Goal: Task Accomplishment & Management: Manage account settings

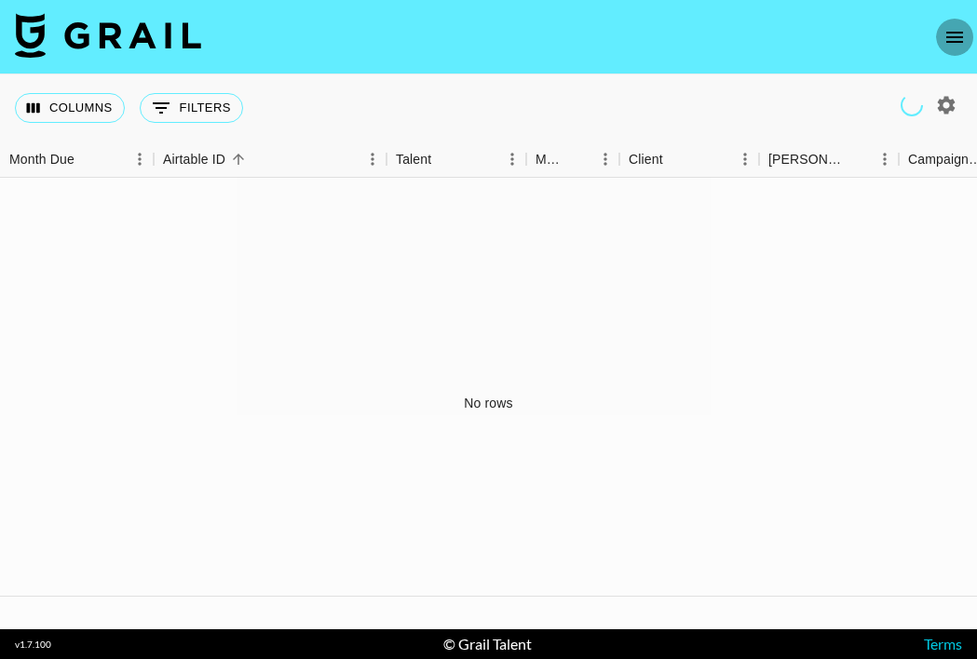
click at [958, 43] on icon "open drawer" at bounding box center [954, 37] width 22 height 22
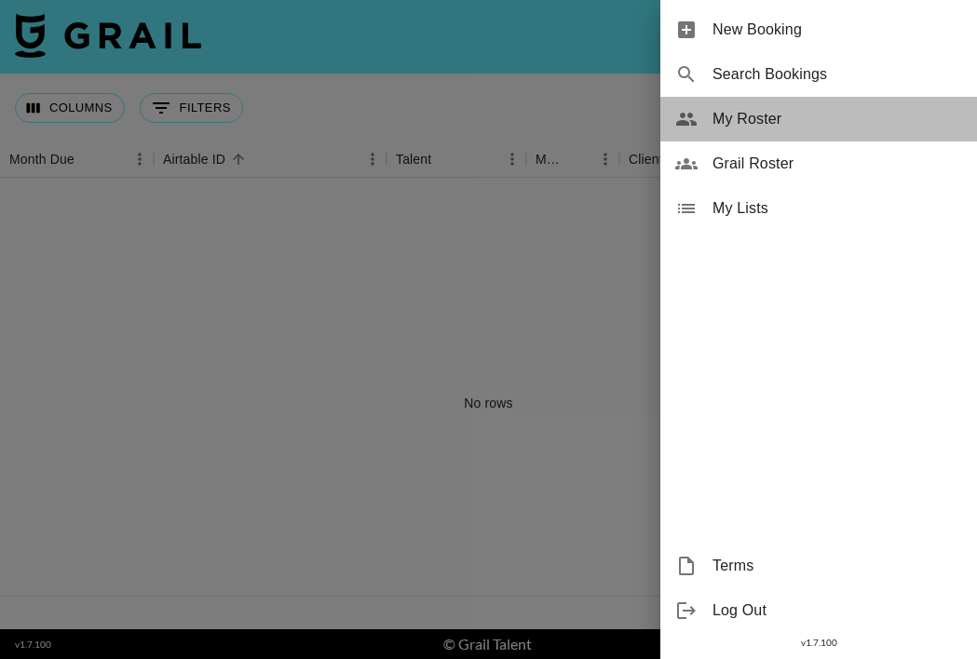
click at [761, 116] on span "My Roster" at bounding box center [837, 119] width 250 height 22
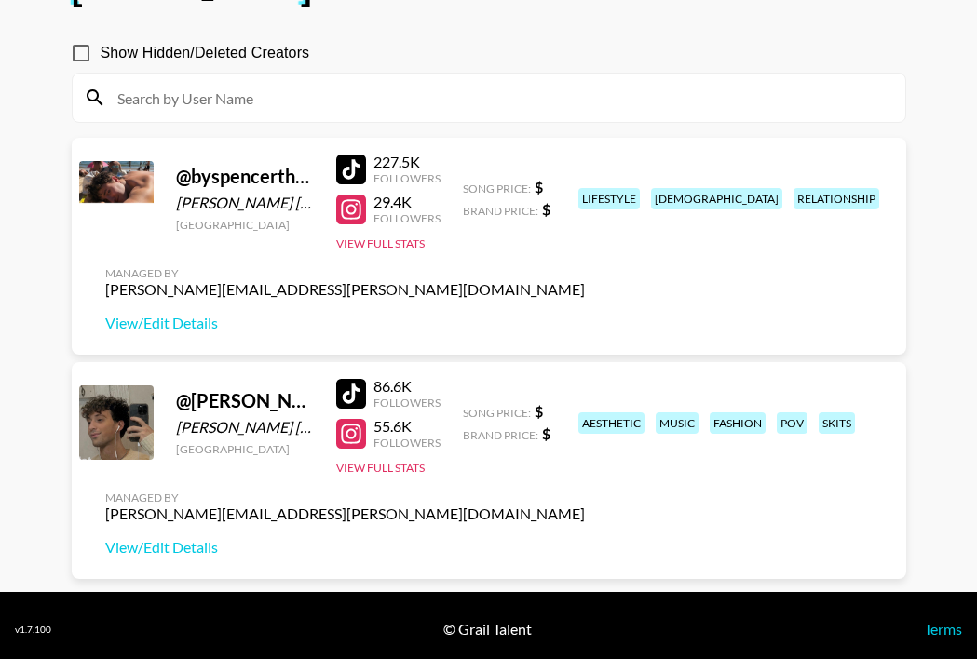
scroll to position [153, 0]
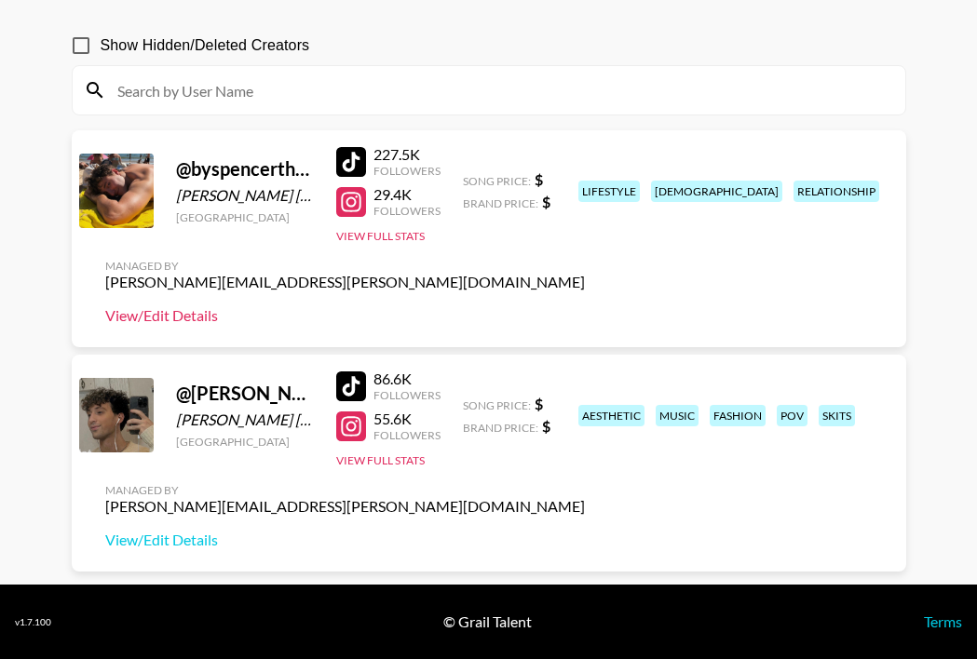
click at [195, 312] on link "View/Edit Details" at bounding box center [344, 315] width 479 height 19
click at [373, 467] on button "View Full Stats" at bounding box center [380, 460] width 88 height 14
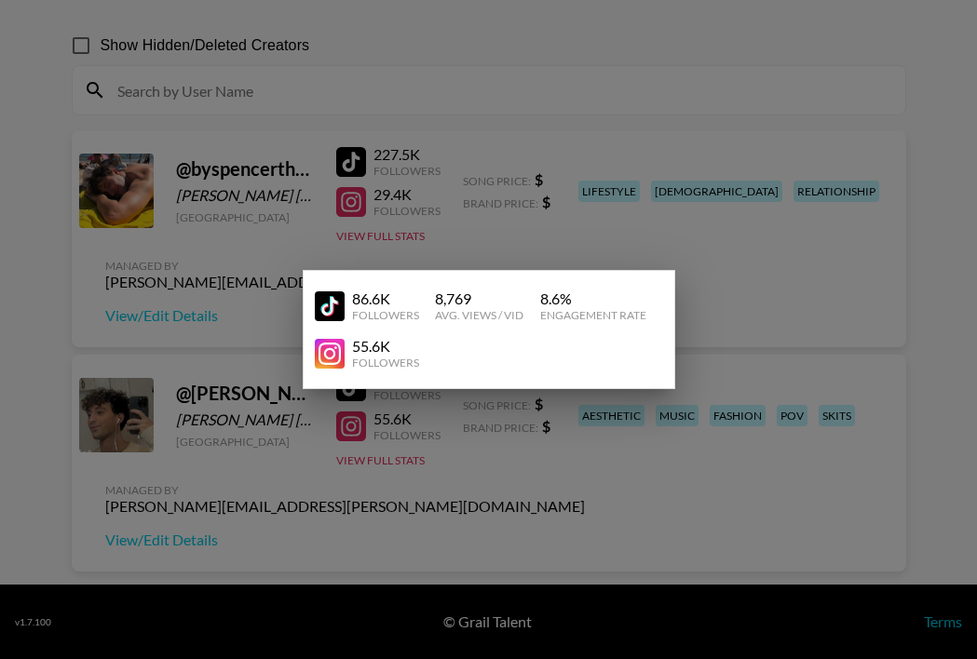
click at [262, 461] on div at bounding box center [488, 329] width 977 height 659
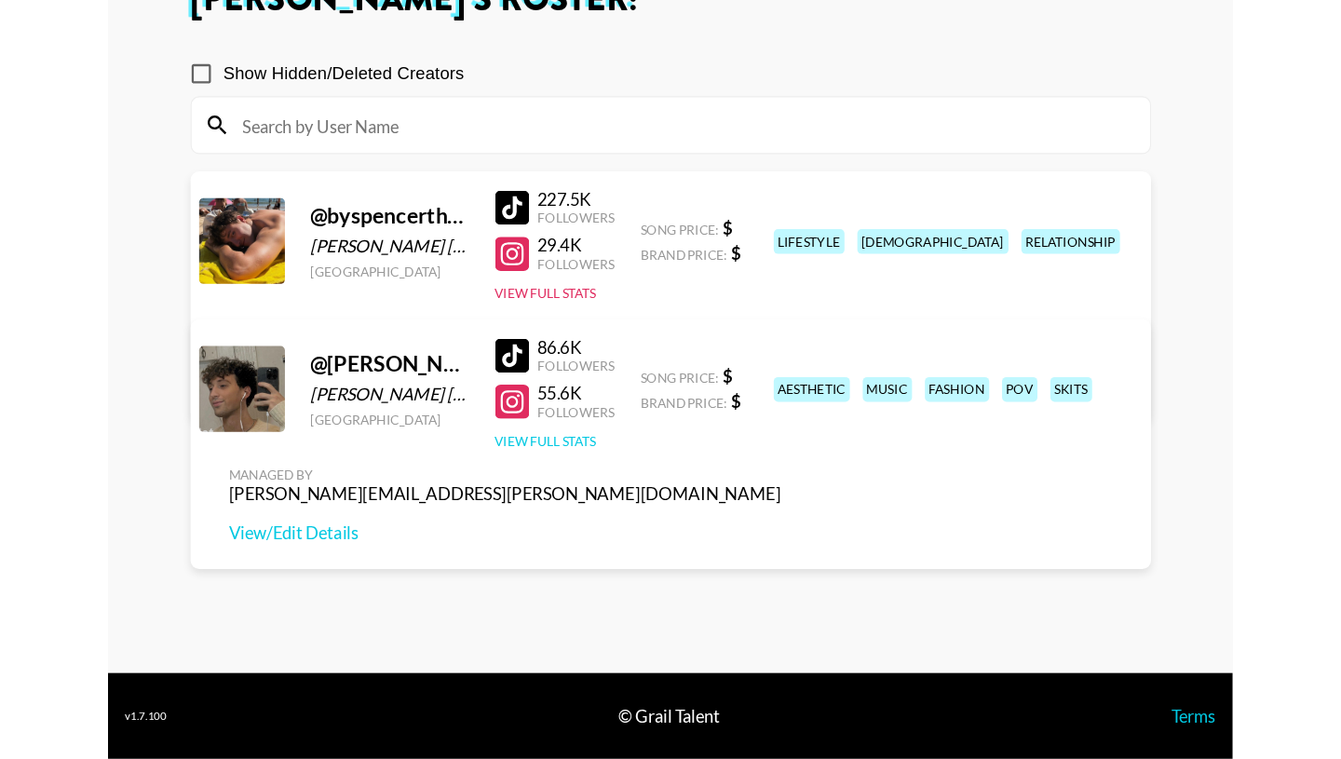
scroll to position [134, 0]
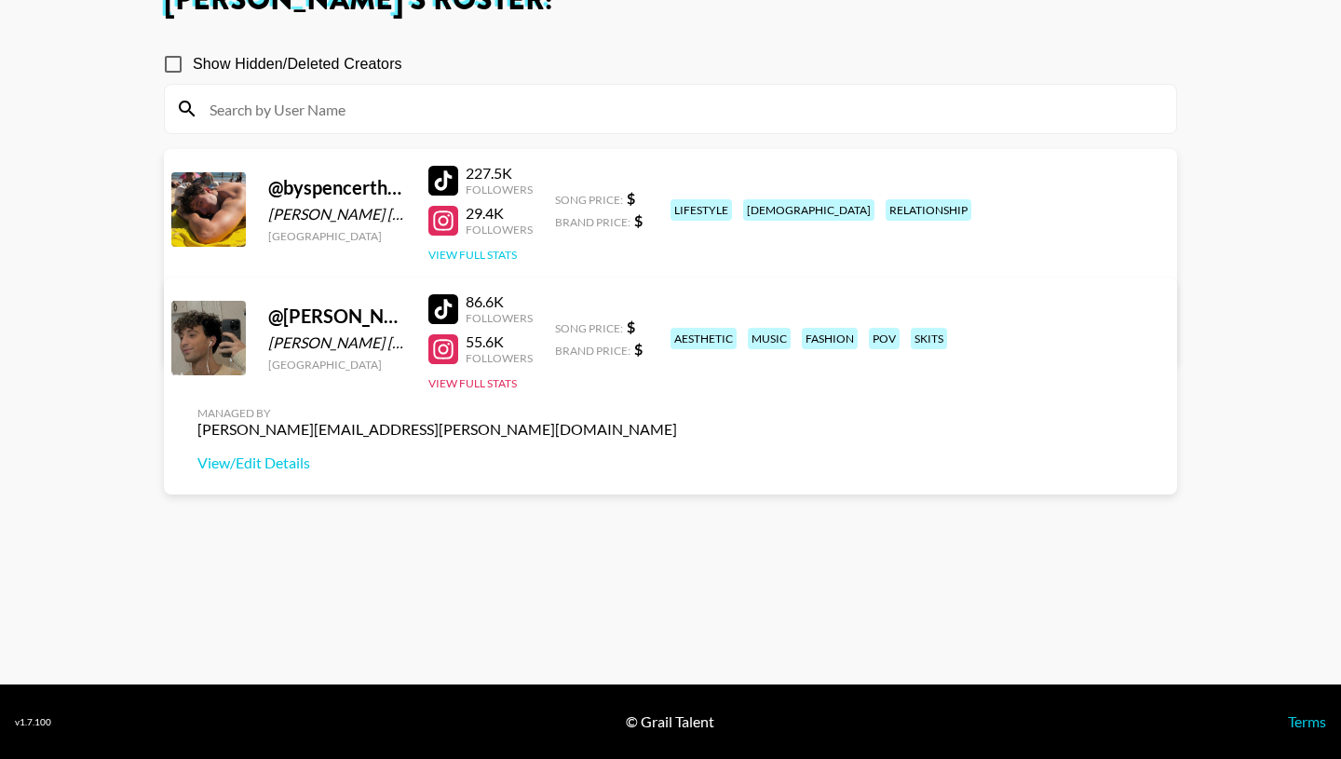
click at [473, 259] on button "View Full Stats" at bounding box center [472, 255] width 88 height 14
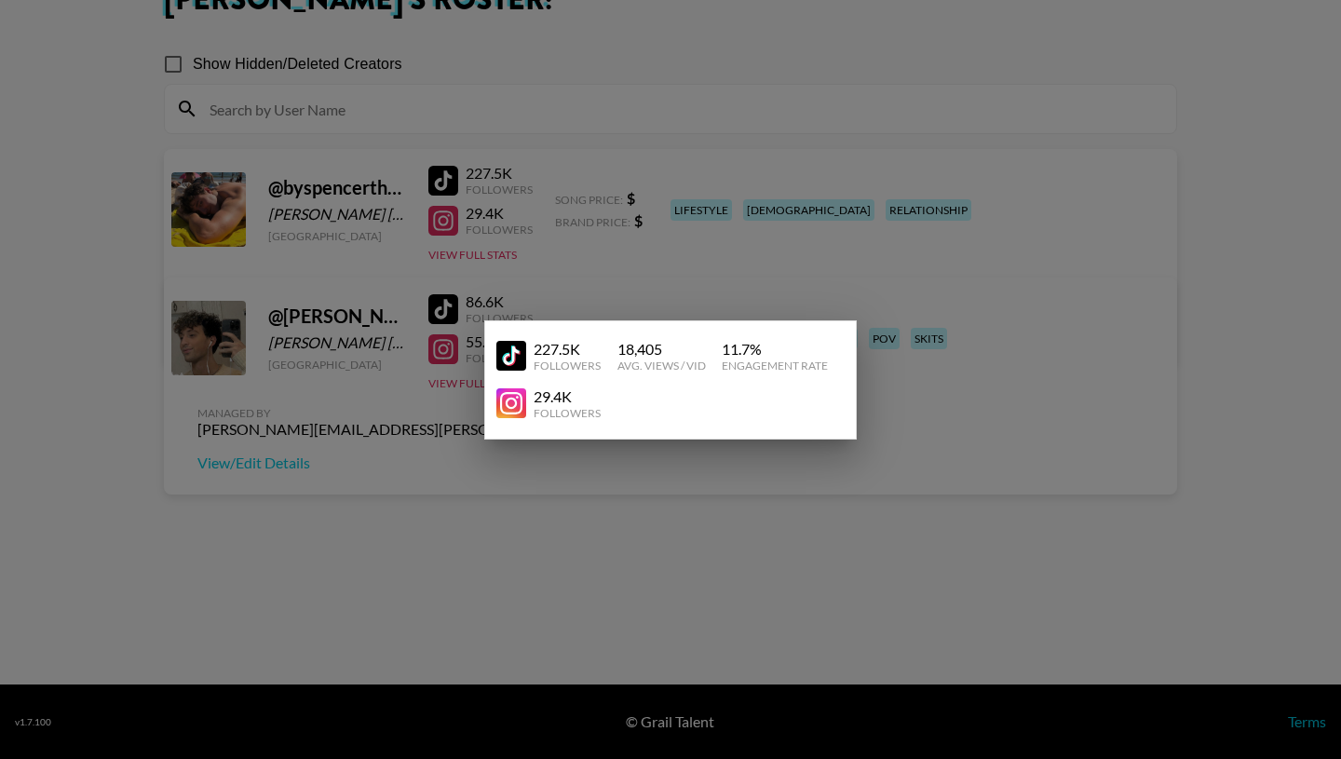
click at [347, 429] on div at bounding box center [670, 379] width 1341 height 759
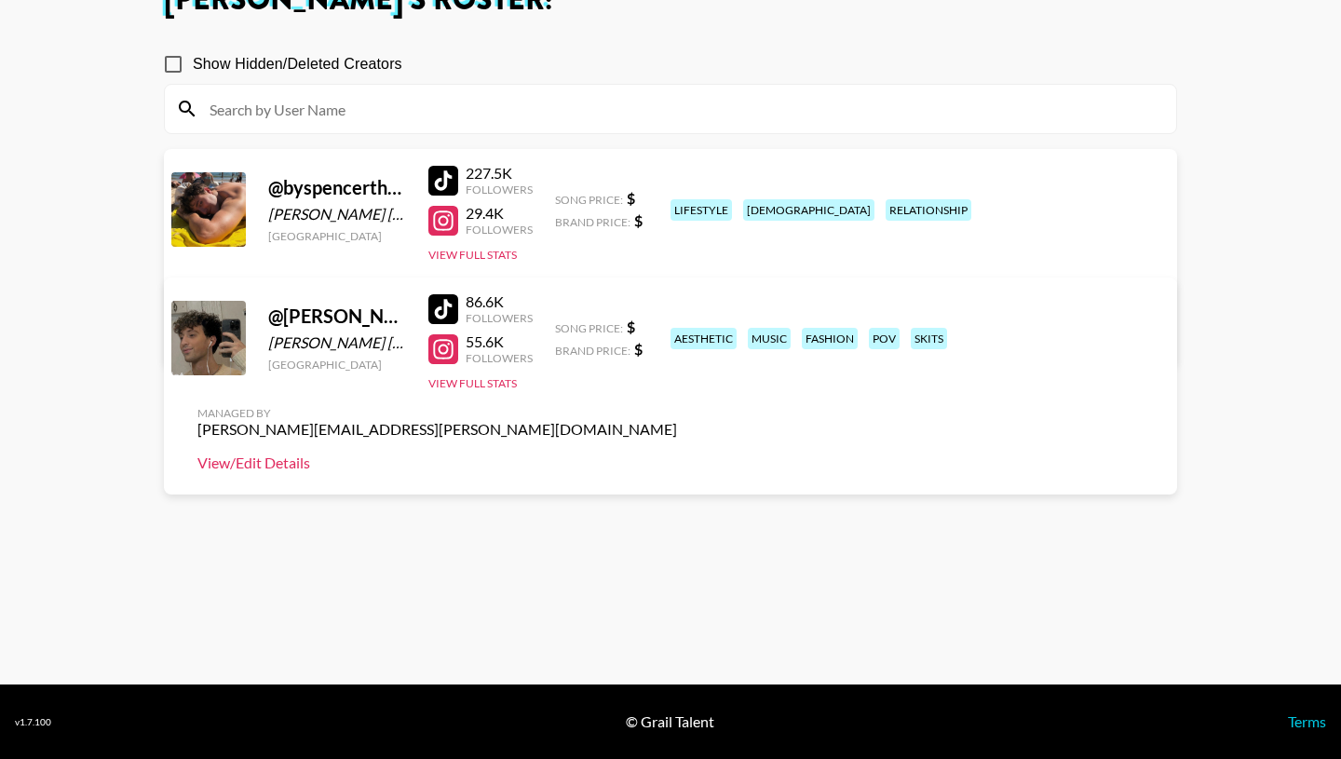
click at [677, 453] on link "View/Edit Details" at bounding box center [436, 462] width 479 height 19
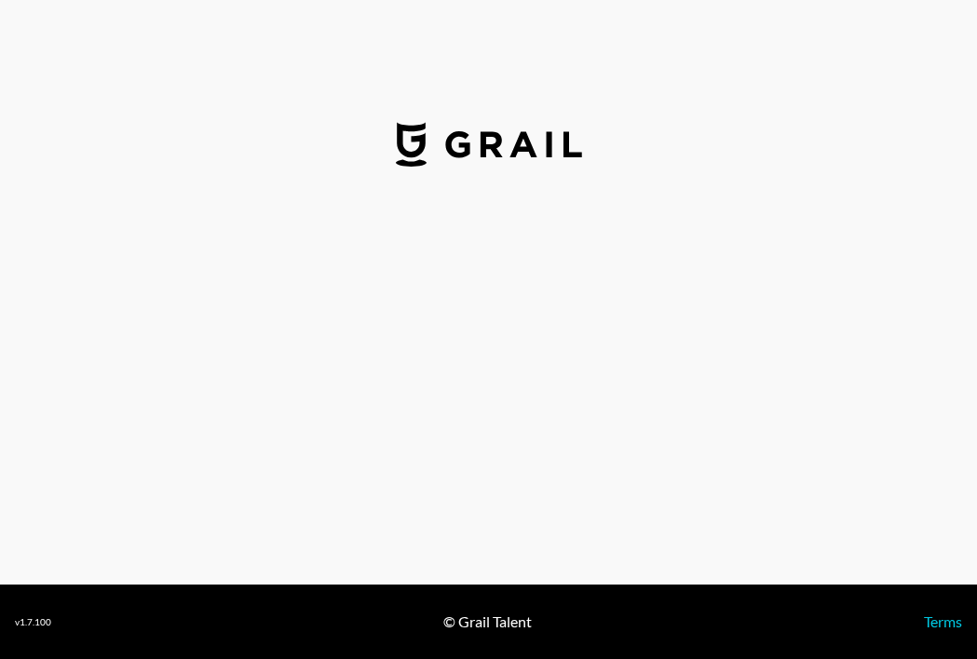
select select "USD"
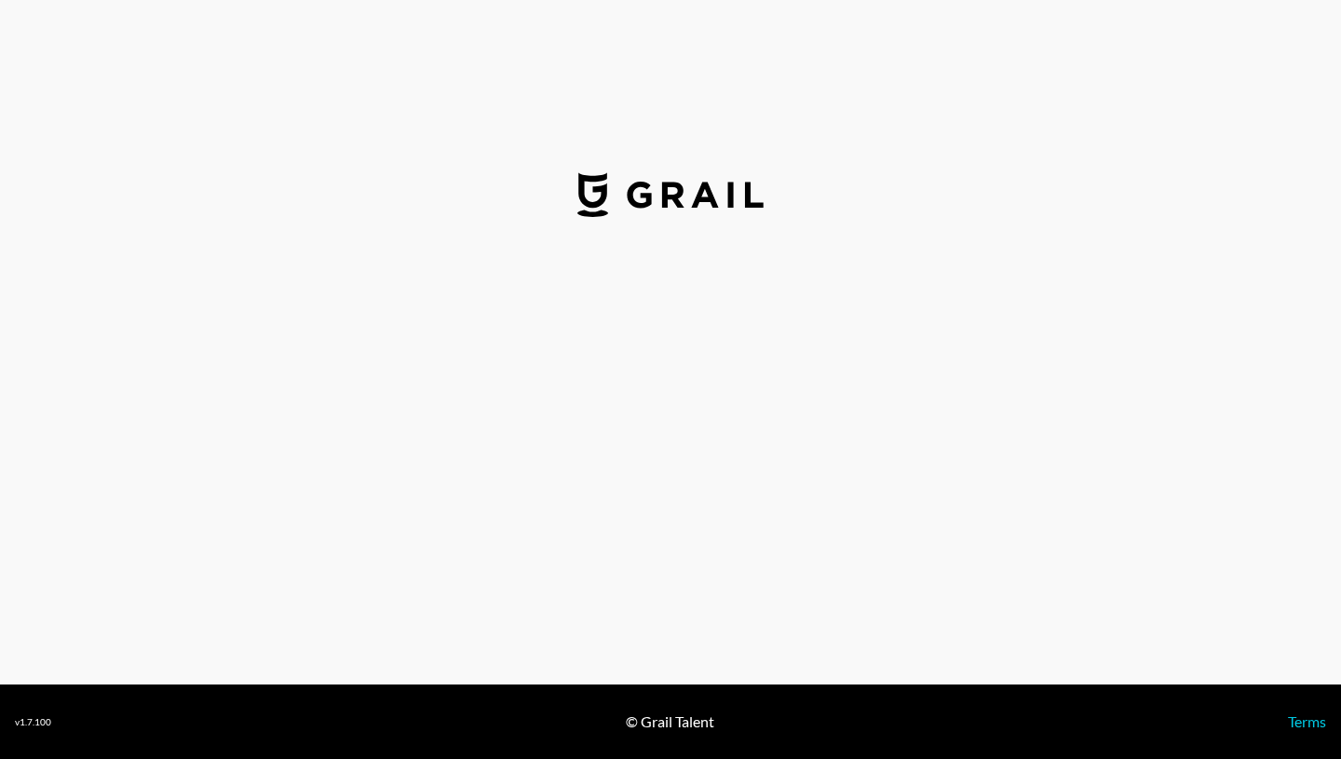
select select "USD"
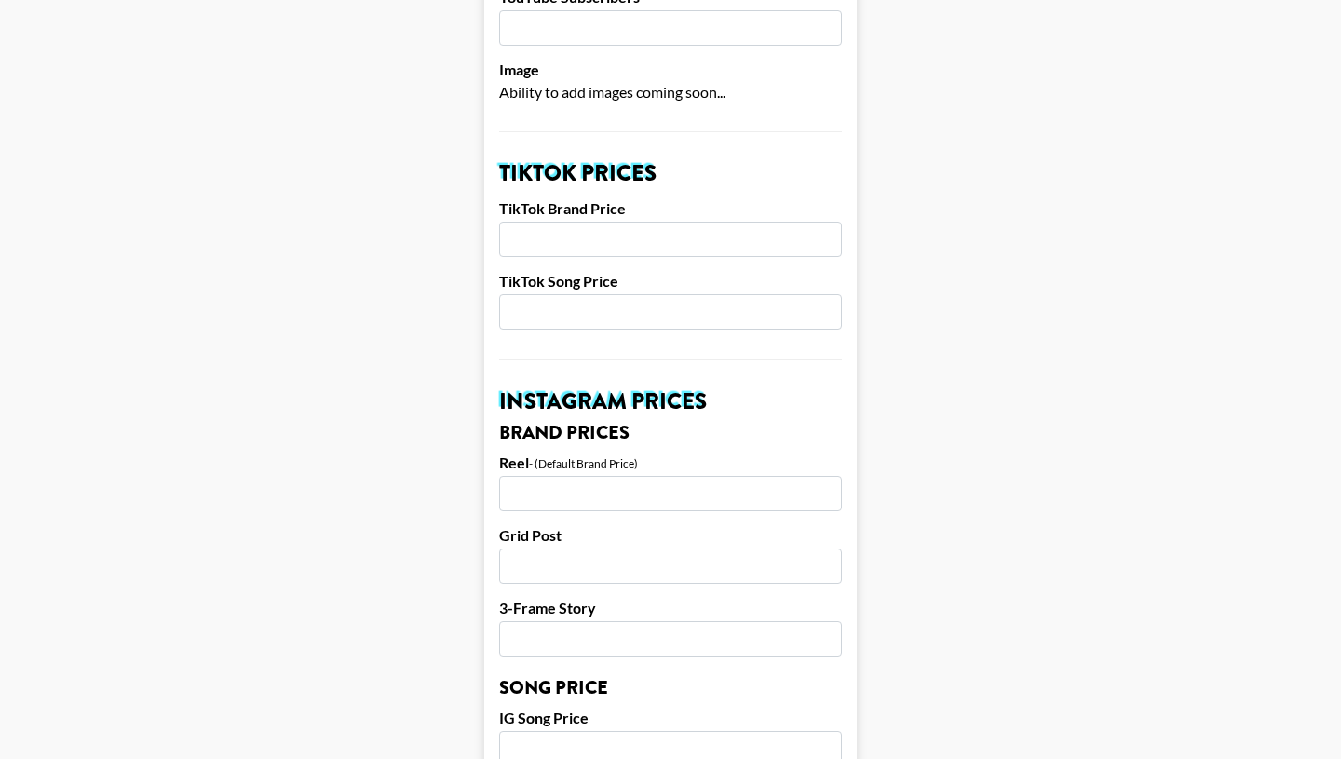
scroll to position [548, 0]
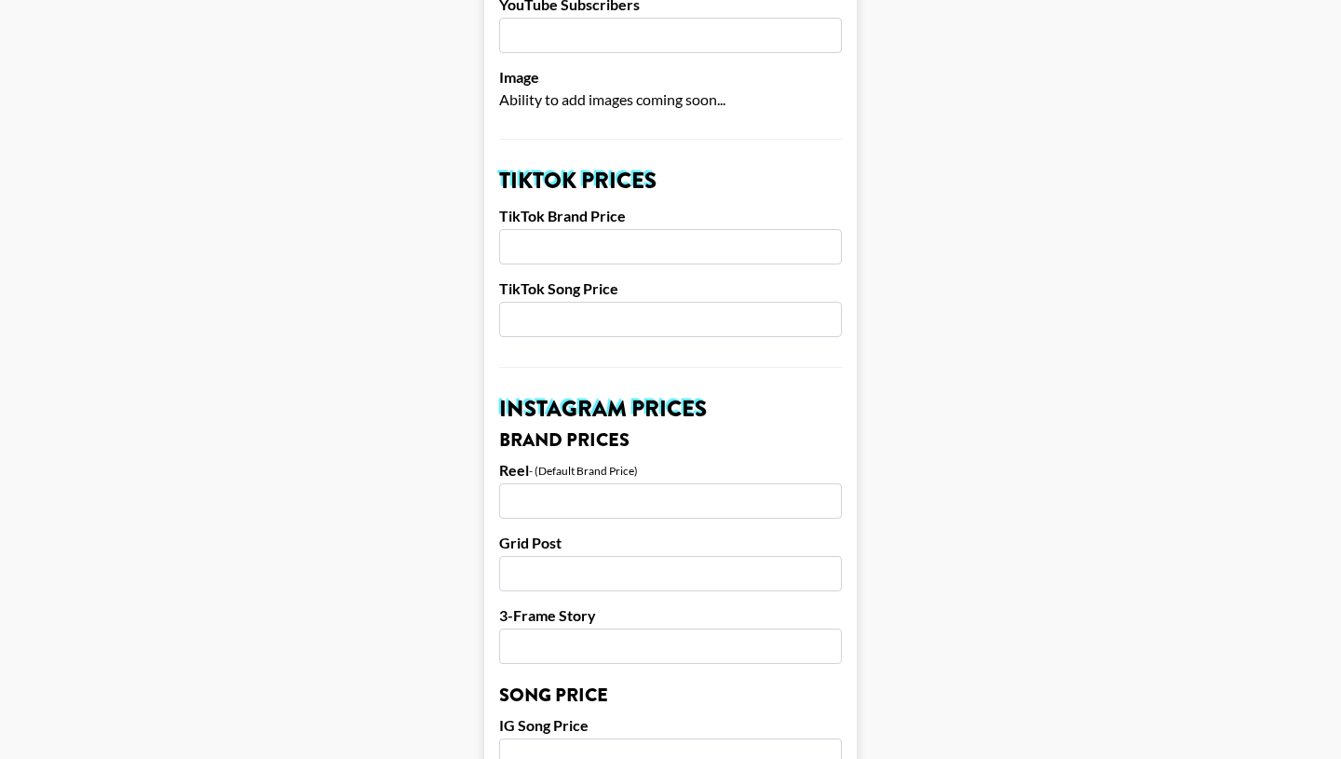
click at [668, 229] on input "number" at bounding box center [670, 246] width 343 height 35
type input "1200"
click at [673, 483] on input "number" at bounding box center [670, 500] width 343 height 35
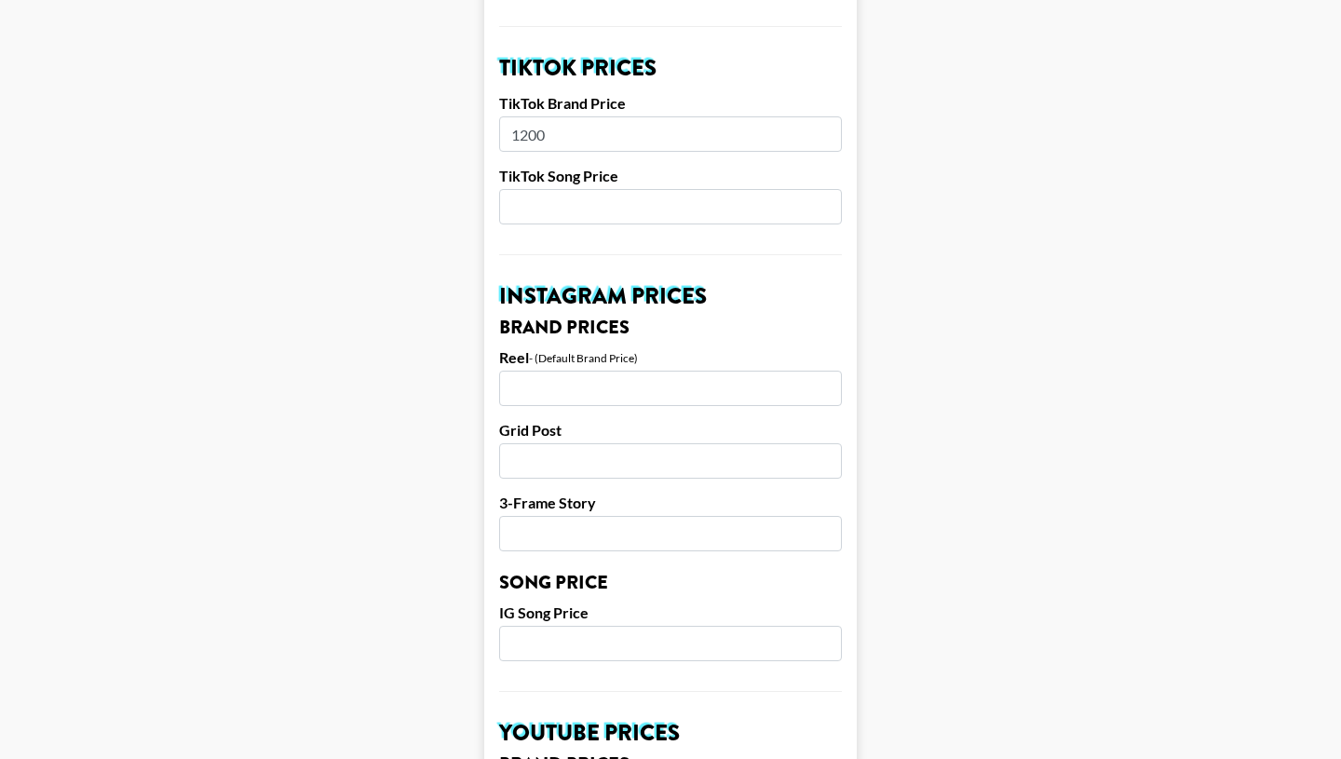
scroll to position [672, 0]
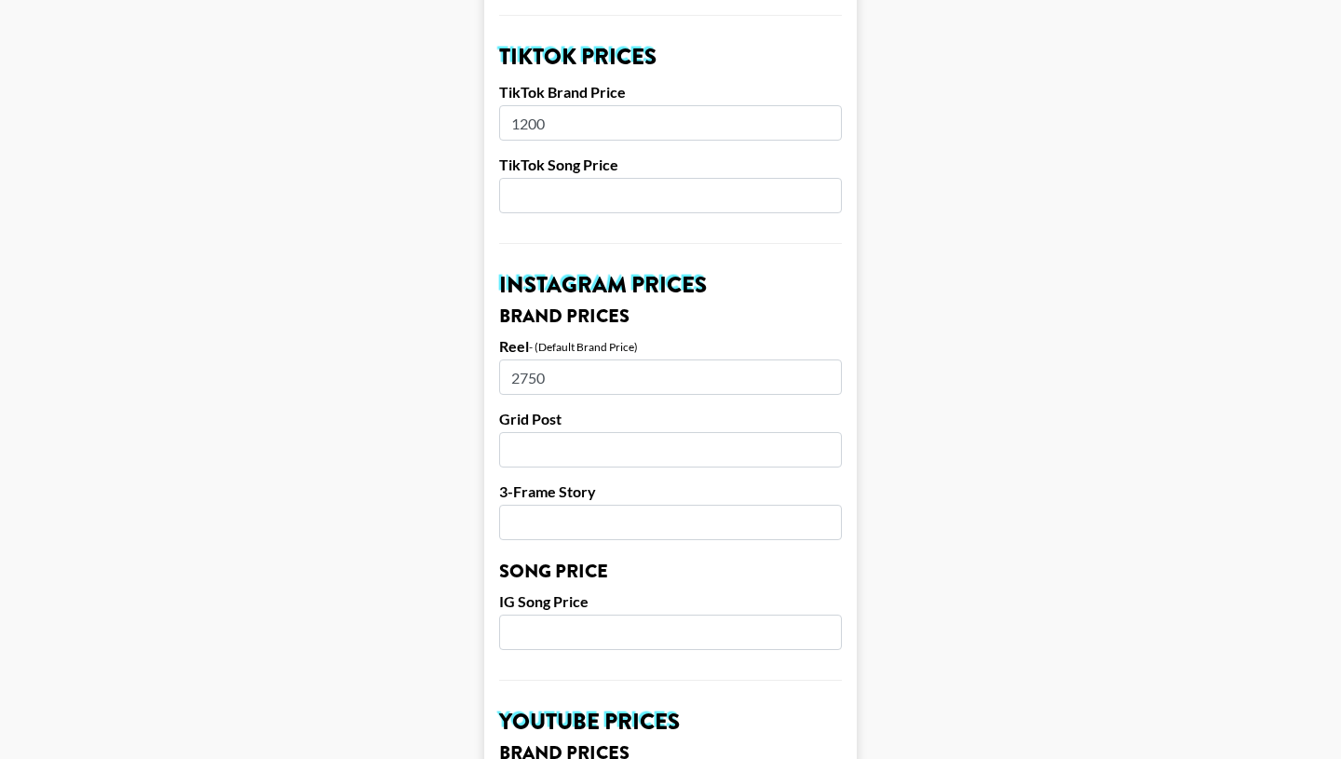
type input "2750"
click at [689, 432] on input "number" at bounding box center [670, 449] width 343 height 35
type input "2250"
click at [709, 505] on input "number" at bounding box center [670, 522] width 343 height 35
type input "1500"
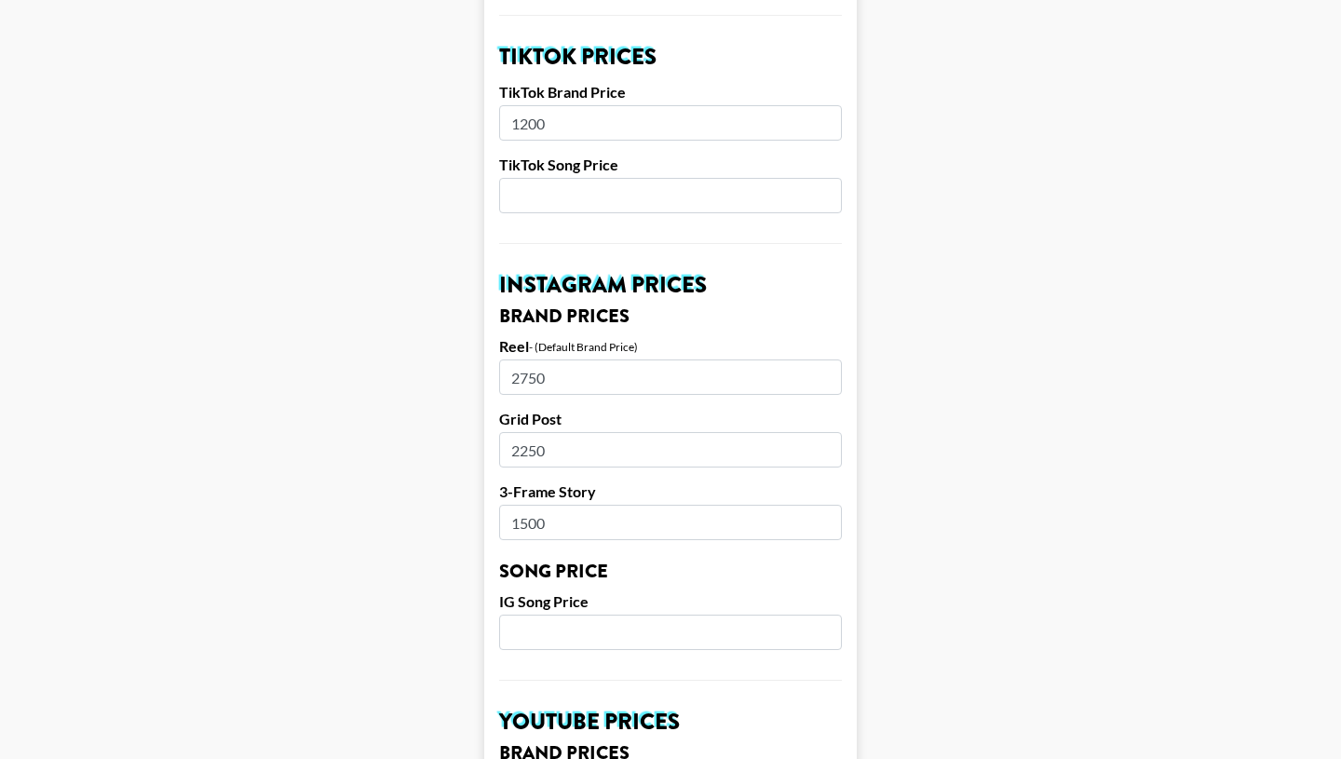
click at [307, 476] on main "Airtable ID: recgv2q2iUjQljs9w Manager(s) jake.gladwin@grail-talent.com ​ TikTo…" at bounding box center [670, 603] width 1311 height 2343
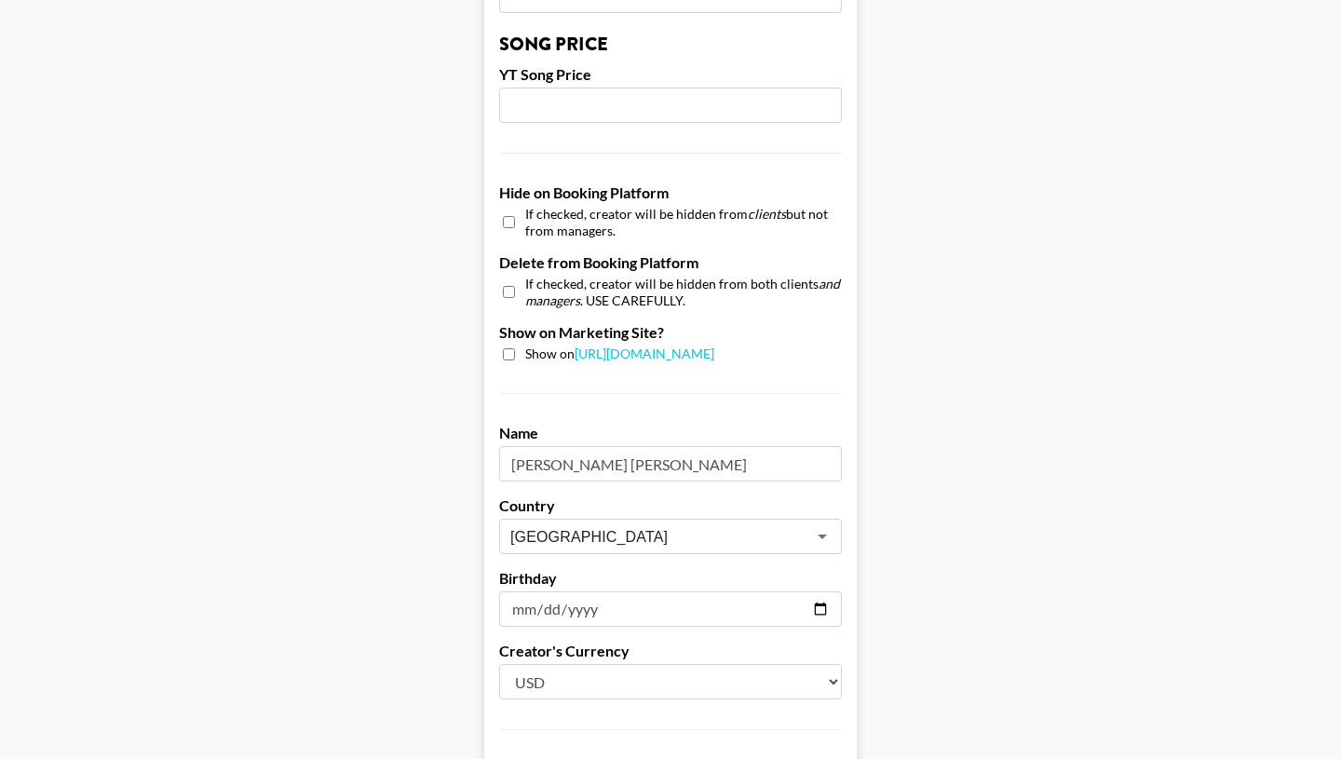
scroll to position [1767, 0]
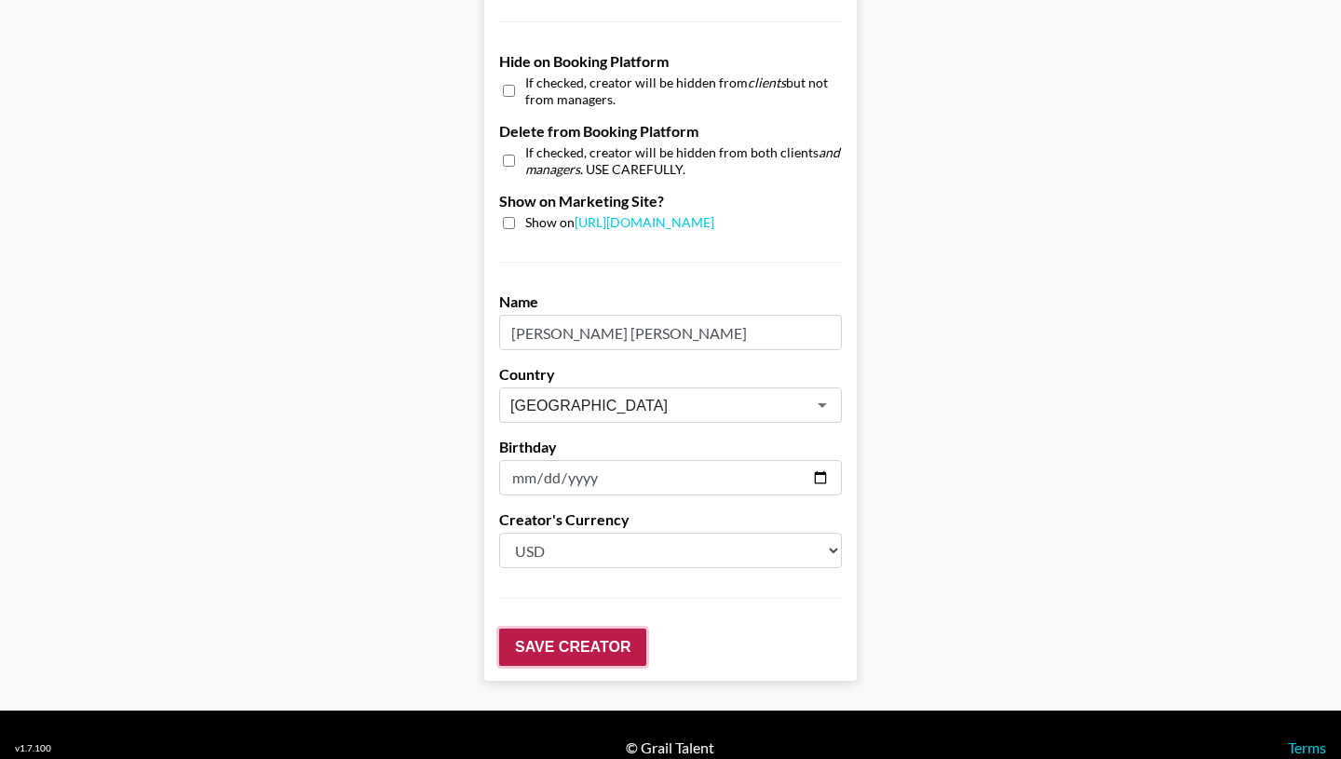
click at [555, 628] on input "Save Creator" at bounding box center [572, 646] width 147 height 37
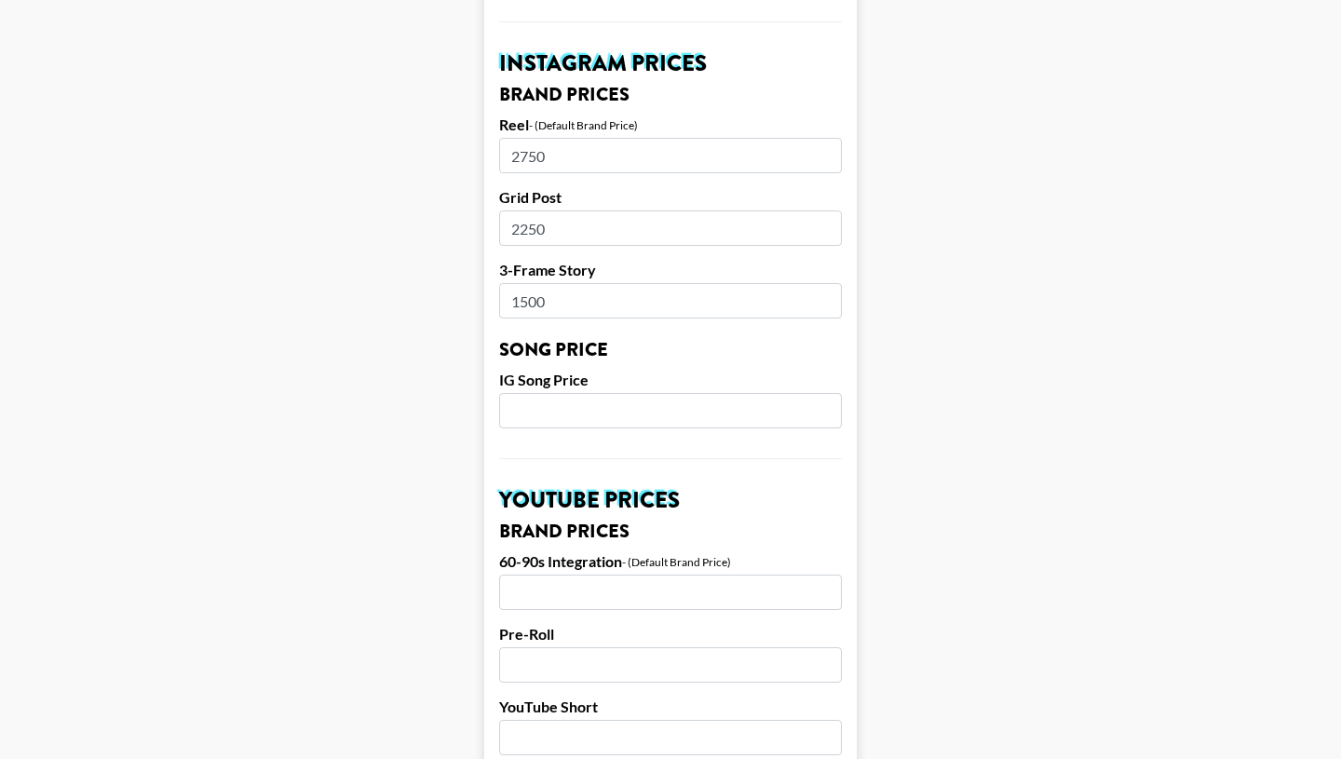
scroll to position [0, 0]
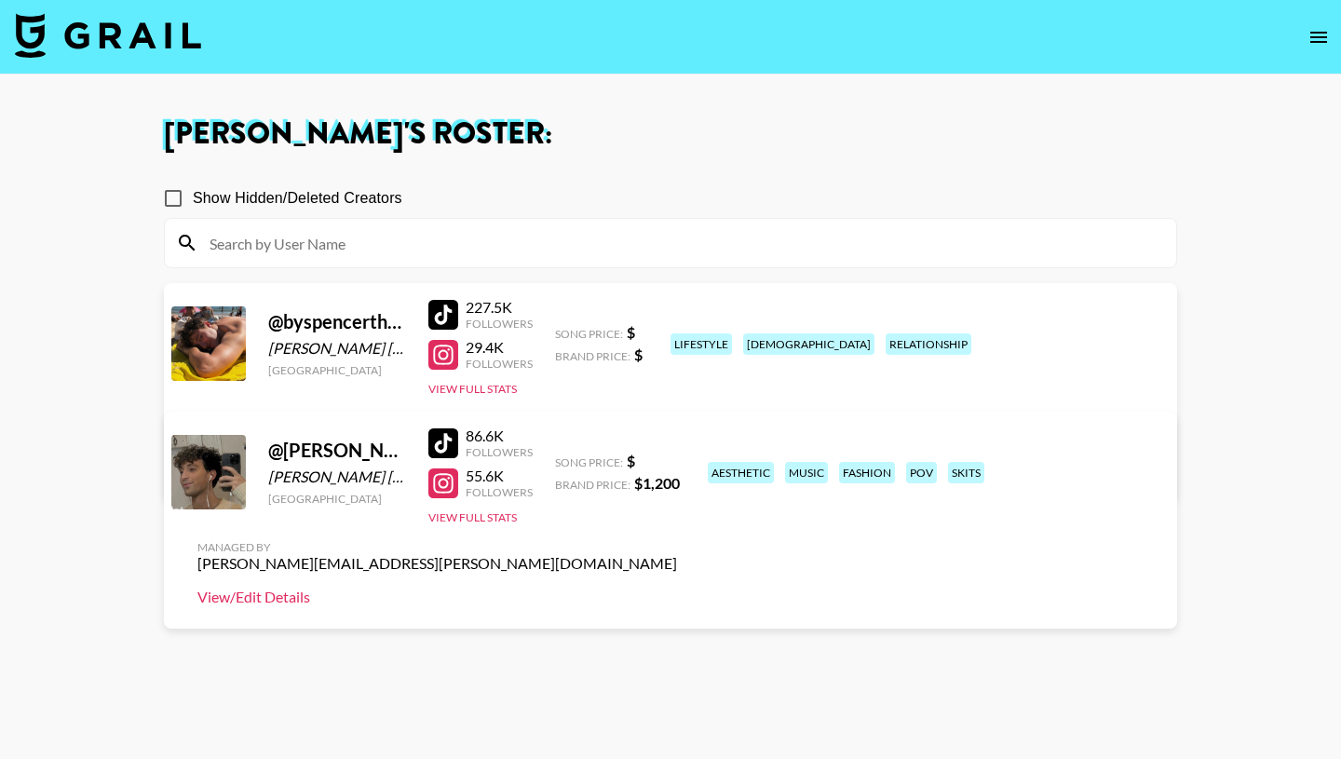
click at [677, 588] on link "View/Edit Details" at bounding box center [436, 597] width 479 height 19
click at [479, 388] on button "View Full Stats" at bounding box center [472, 389] width 88 height 14
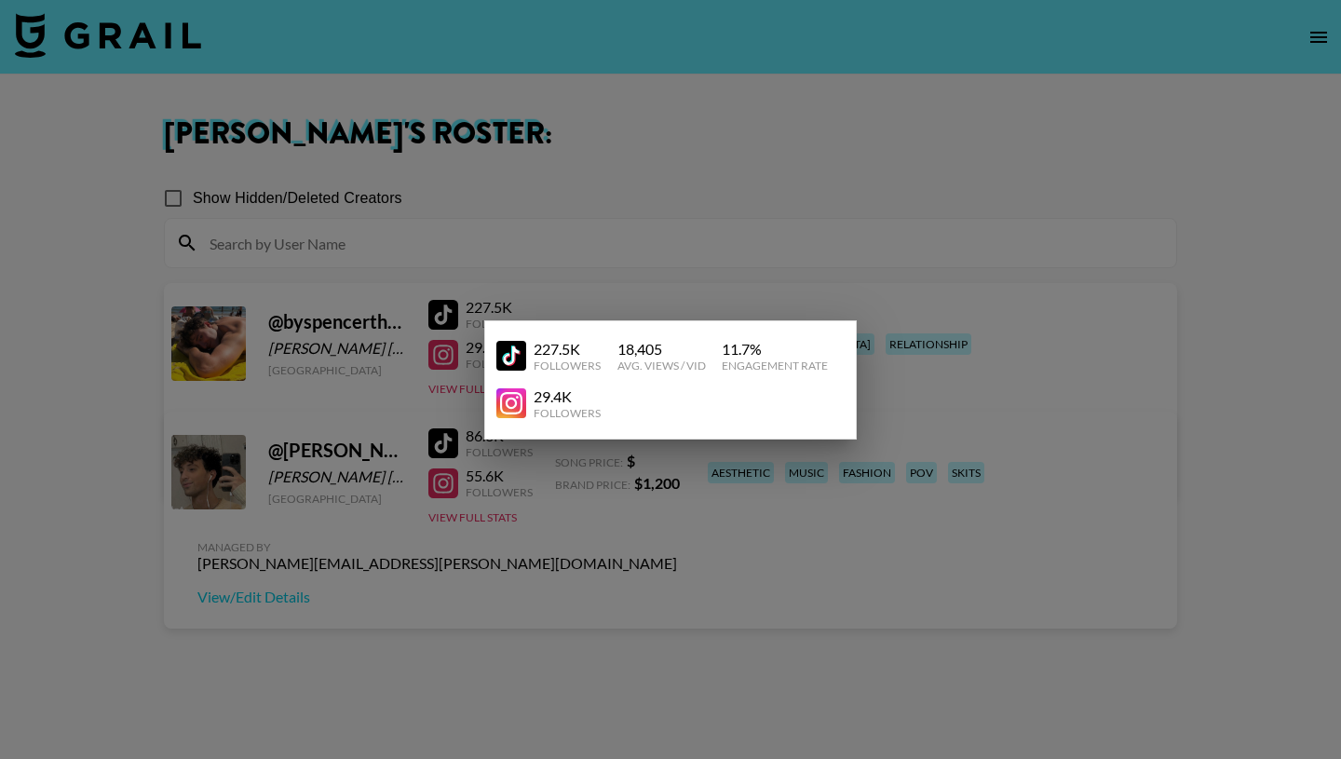
click at [551, 598] on div at bounding box center [670, 379] width 1341 height 759
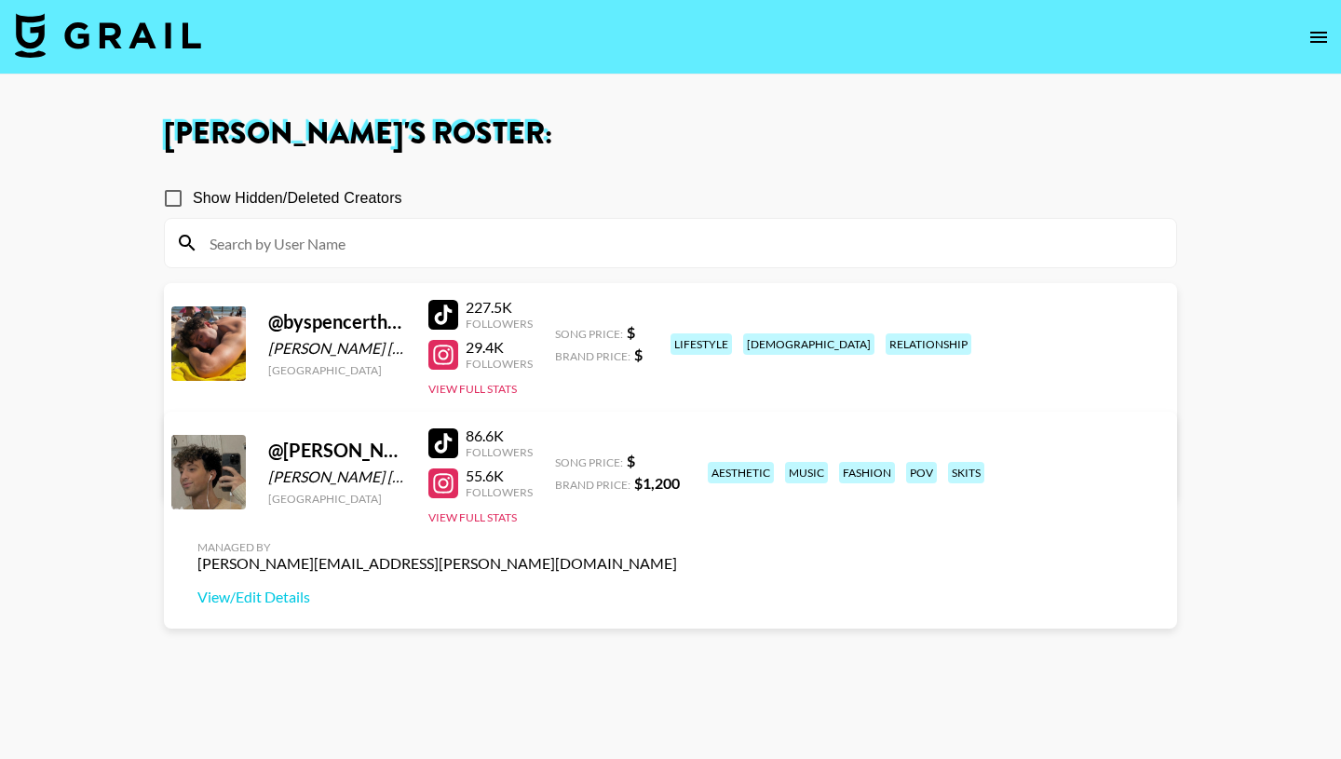
click at [677, 459] on link "View/Edit Details" at bounding box center [436, 468] width 479 height 19
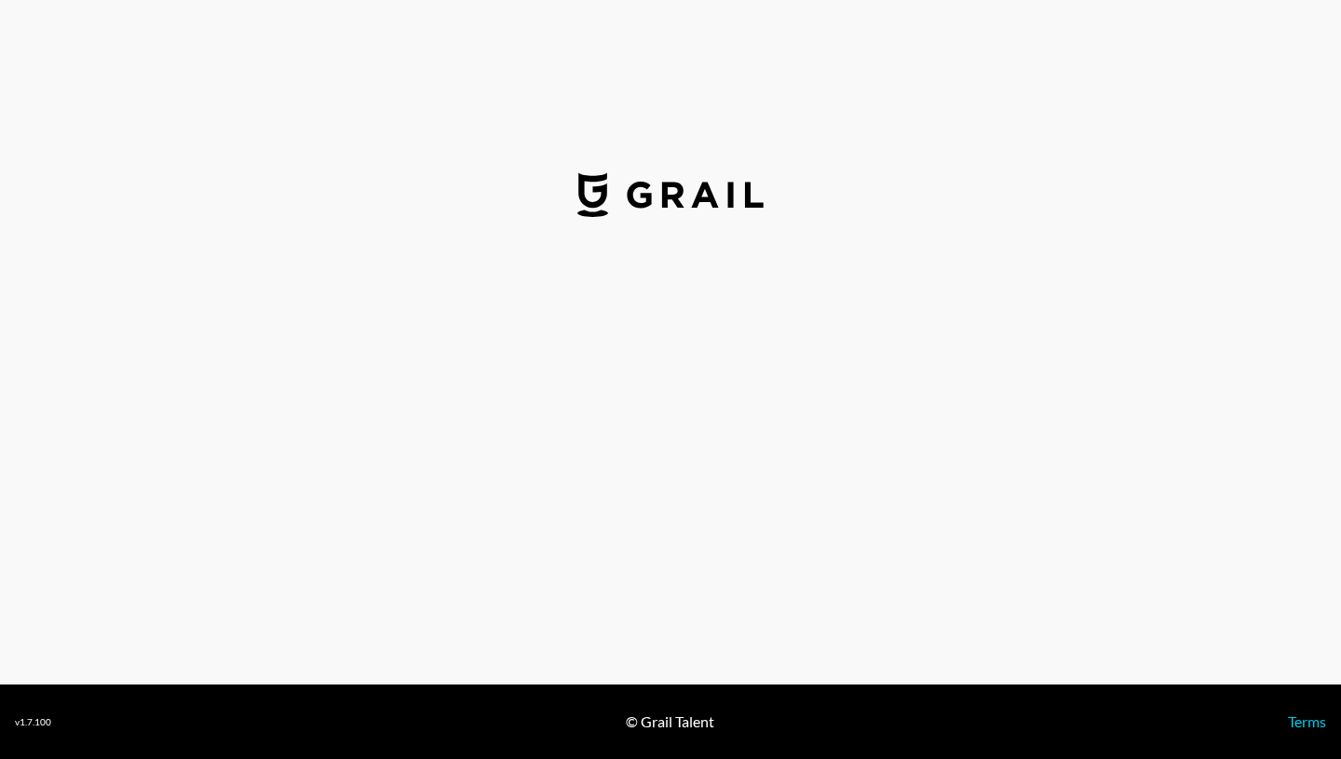
select select "USD"
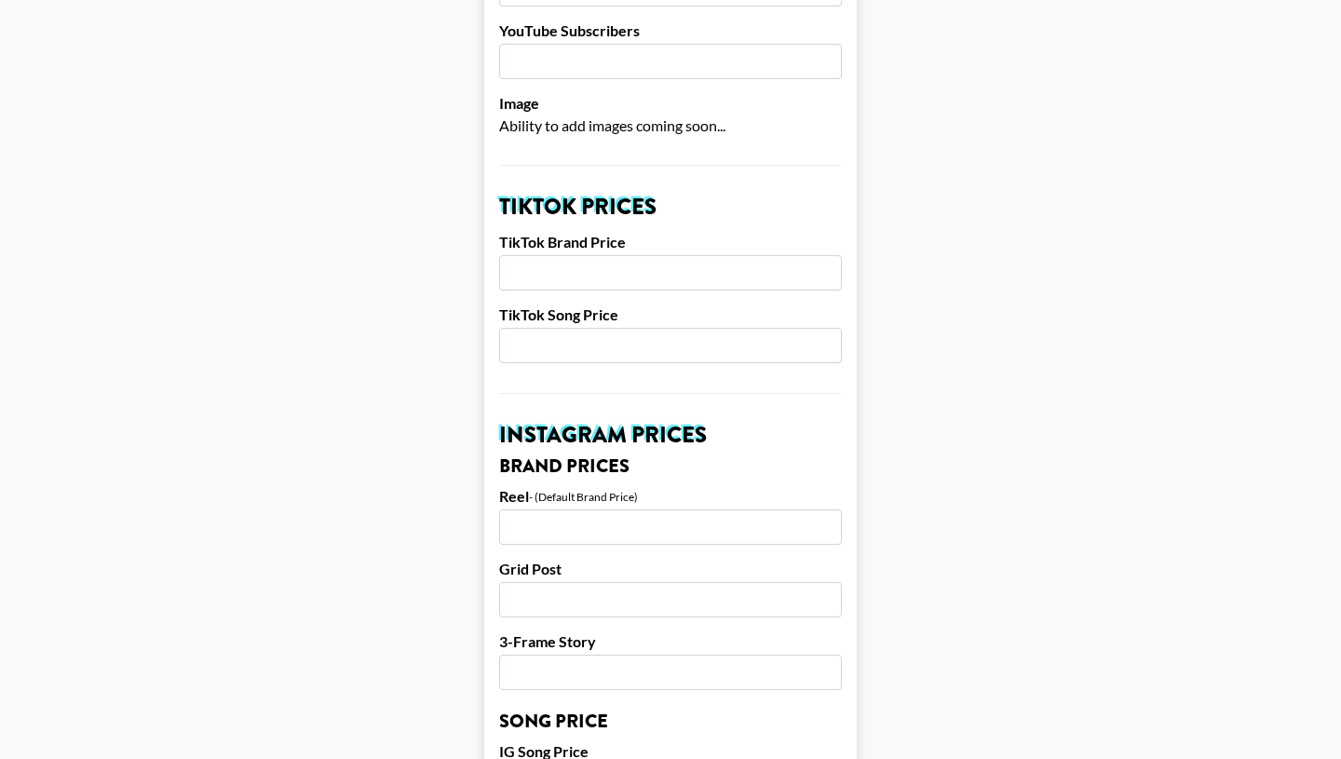
scroll to position [527, 0]
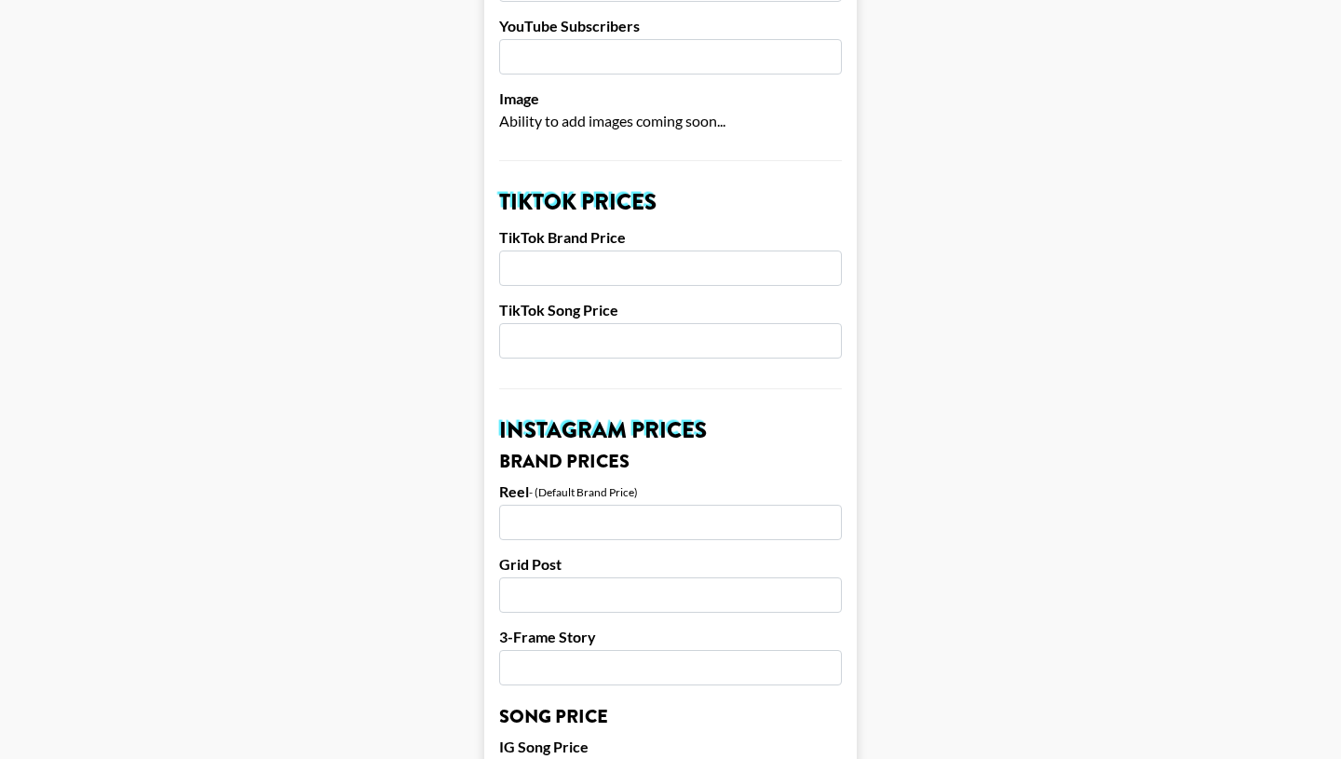
click at [669, 250] on input "number" at bounding box center [670, 267] width 343 height 35
type input "3500"
click at [507, 358] on form "Airtable ID: recBjn5VPjRkRCH5J Manager(s) [PERSON_NAME][EMAIL_ADDRESS][PERSON_N…" at bounding box center [670, 748] width 372 height 2343
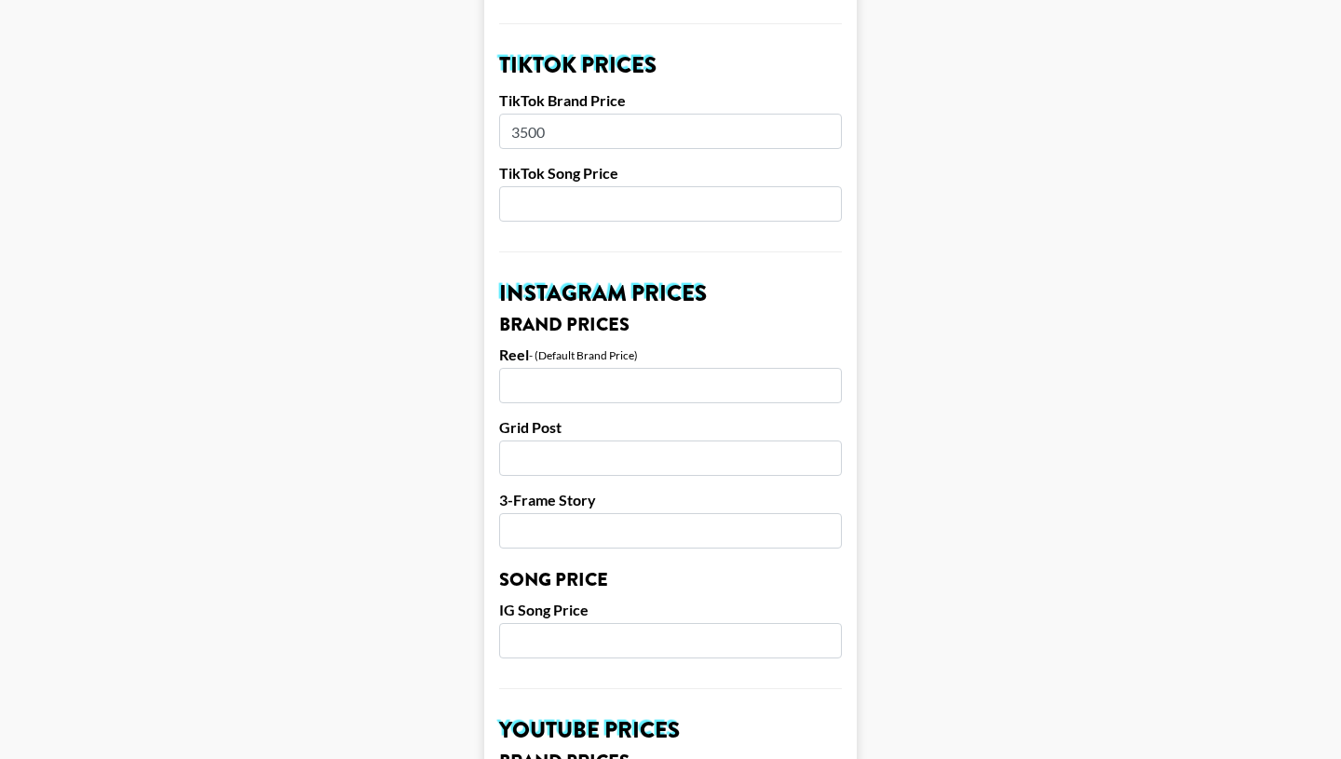
scroll to position [684, 0]
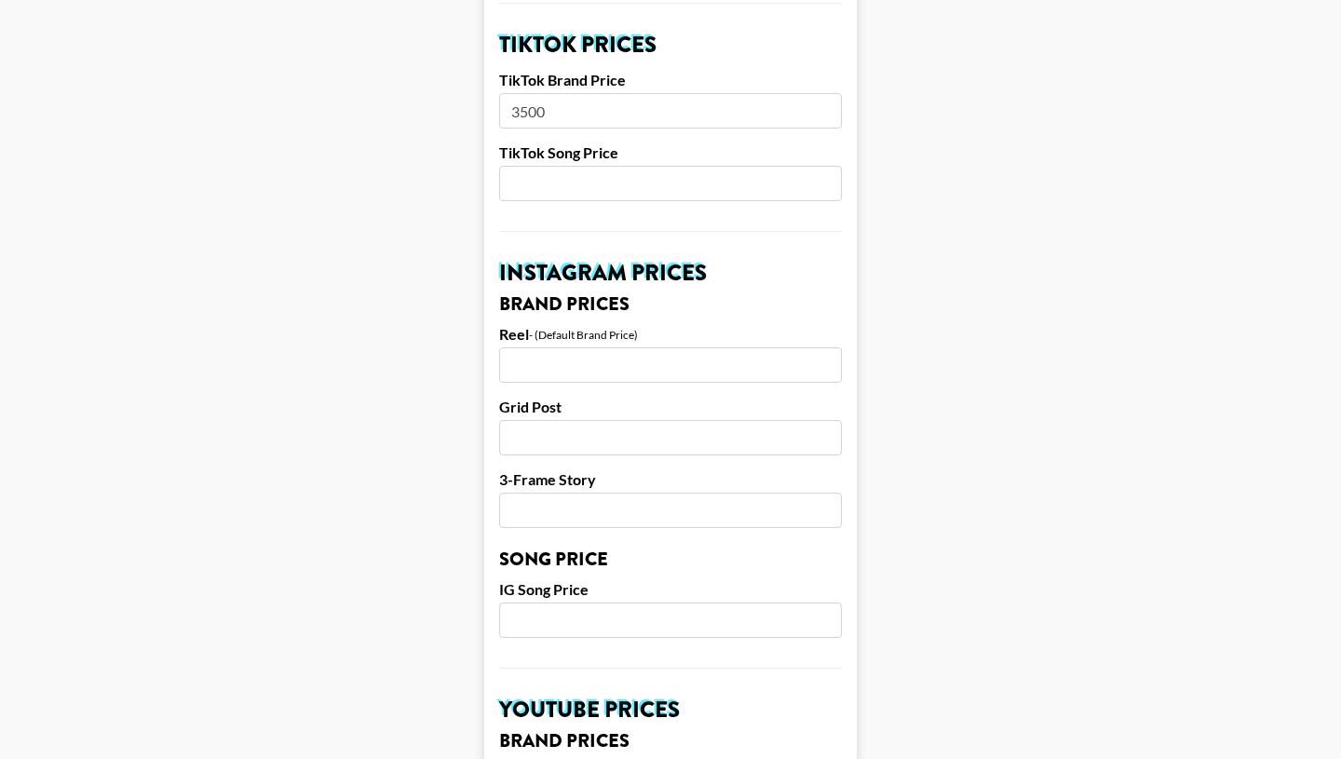
click at [544, 347] on input "number" at bounding box center [670, 364] width 343 height 35
type input "4000"
click at [560, 420] on input "number" at bounding box center [670, 437] width 343 height 35
type input "3250"
click at [558, 493] on input "number" at bounding box center [670, 510] width 343 height 35
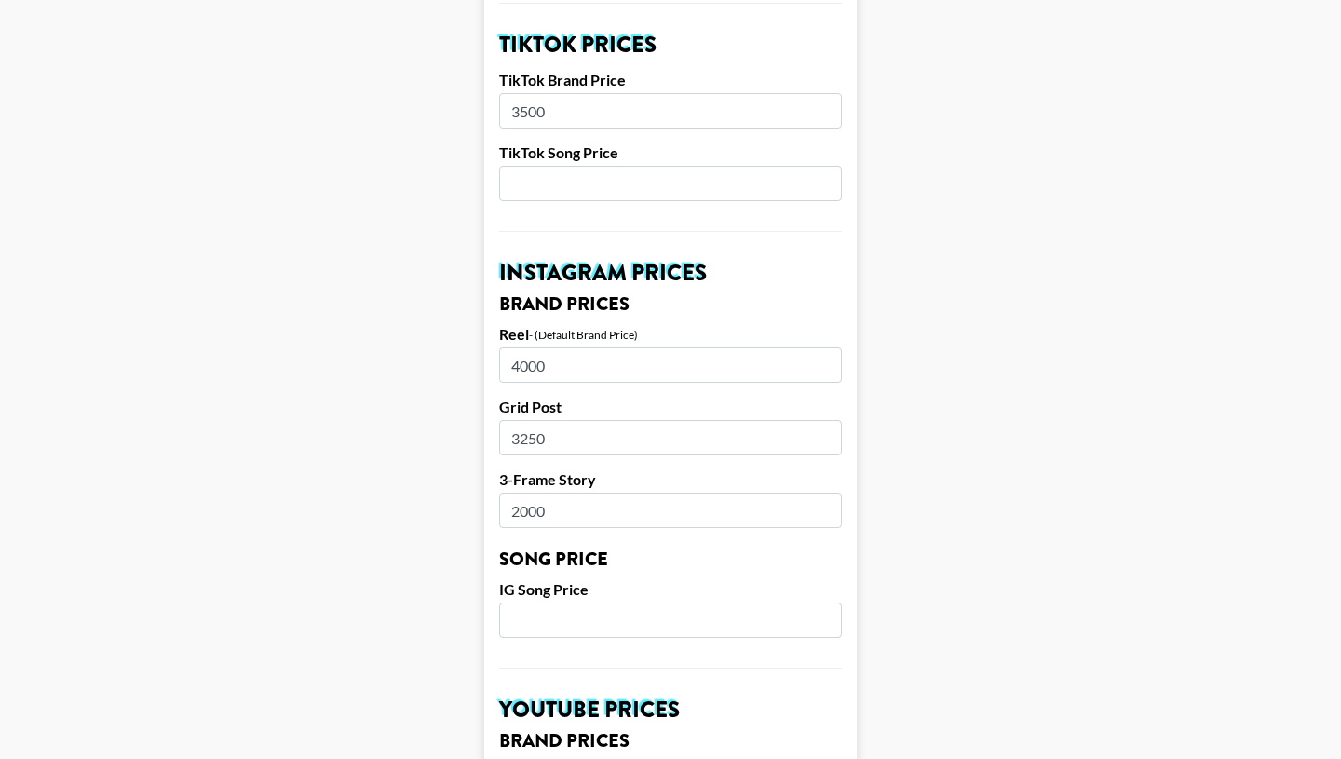
type input "2000"
click at [317, 482] on main "Airtable ID: recBjn5VPjRkRCH5J Manager(s) jake.gladwin@grail-talent.com ​ TikTo…" at bounding box center [670, 591] width 1311 height 2343
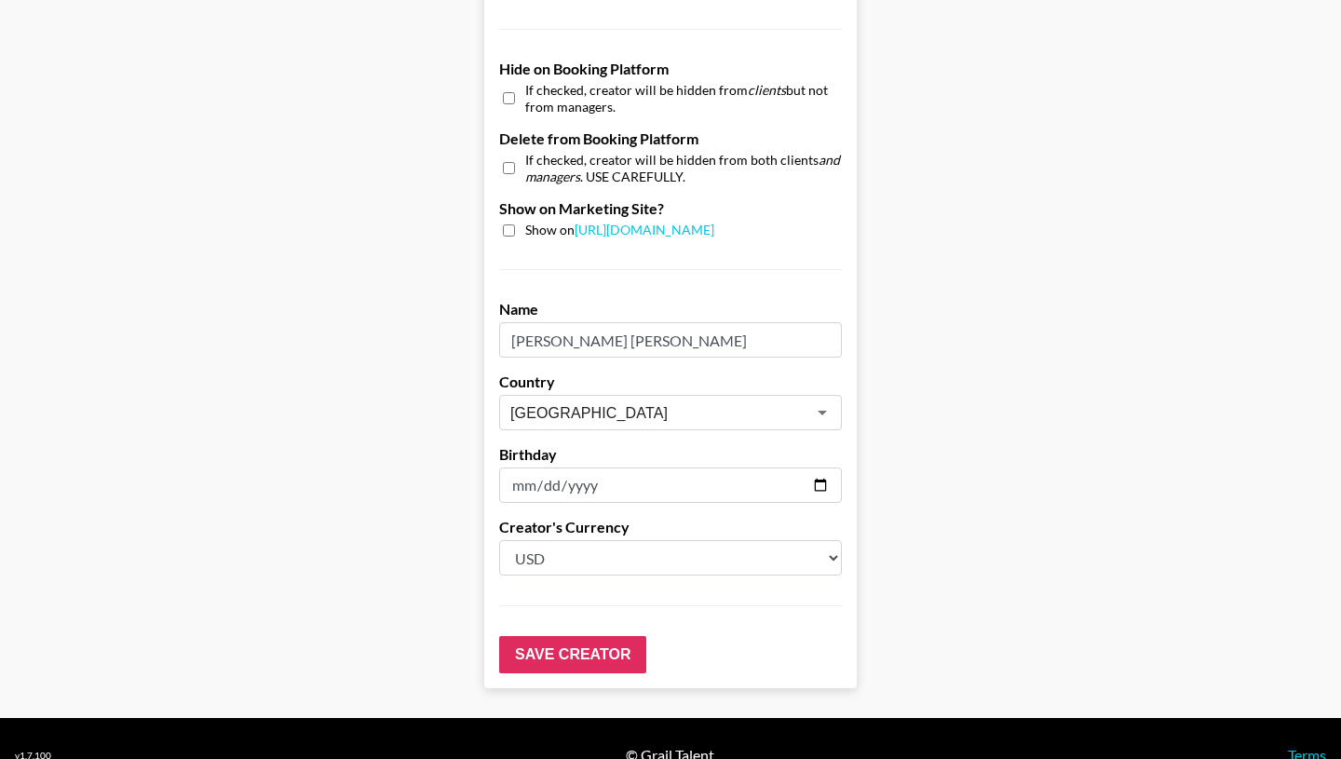
scroll to position [1765, 0]
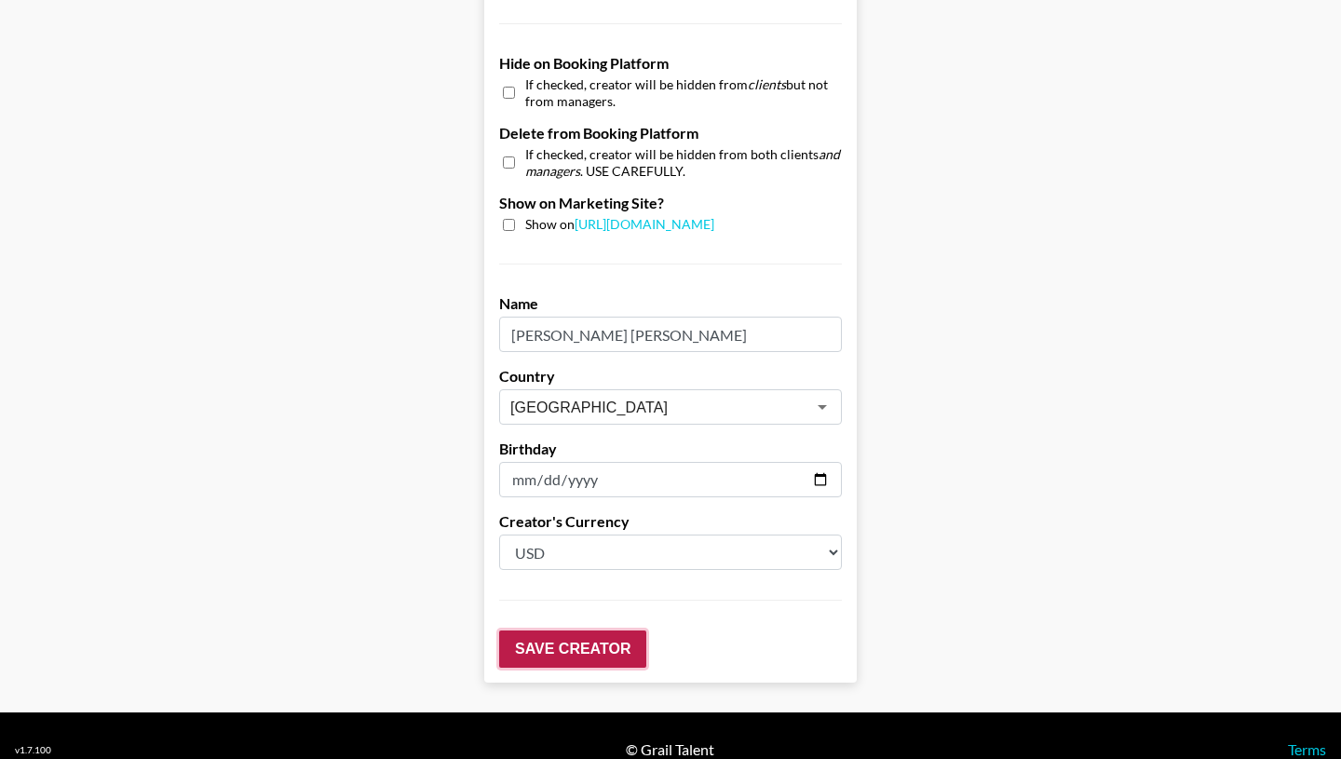
click at [607, 630] on input "Save Creator" at bounding box center [572, 648] width 147 height 37
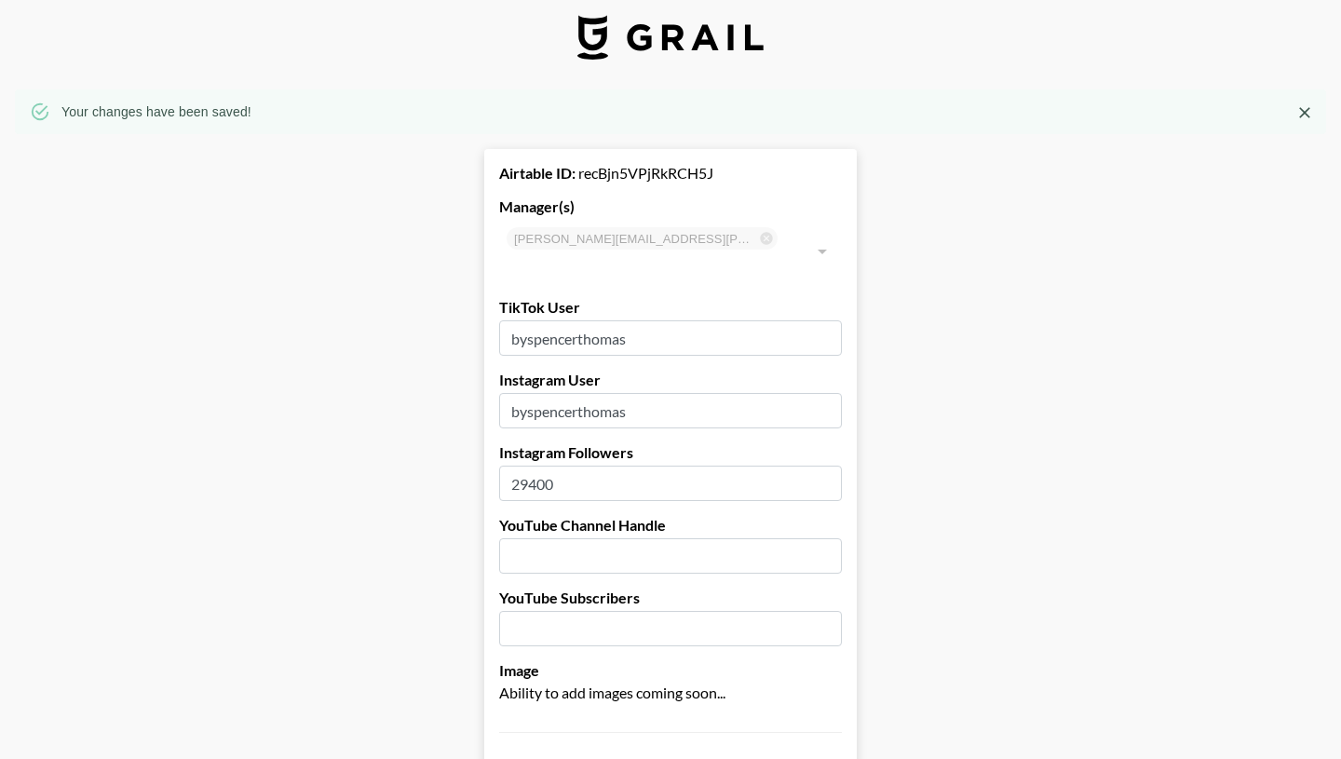
scroll to position [0, 0]
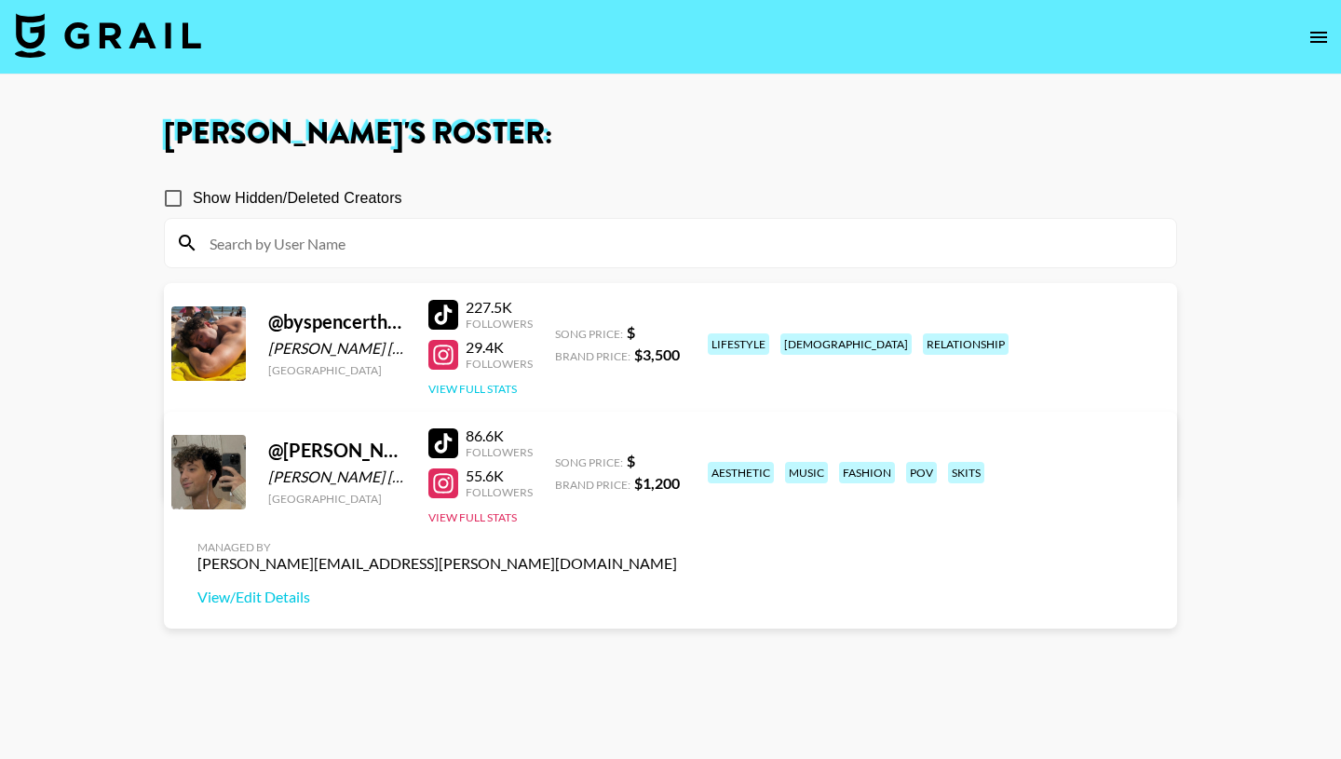
click at [489, 389] on button "View Full Stats" at bounding box center [472, 389] width 88 height 14
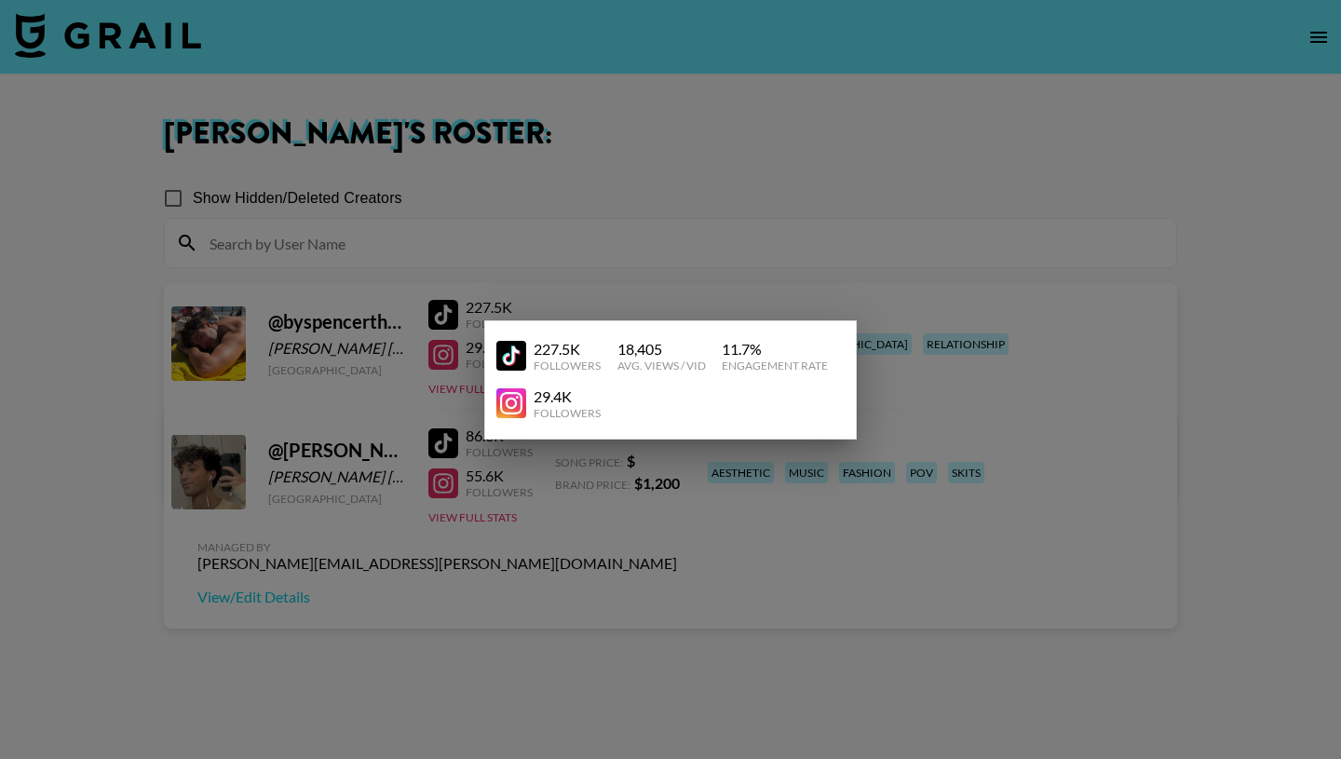
click at [658, 567] on div at bounding box center [670, 379] width 1341 height 759
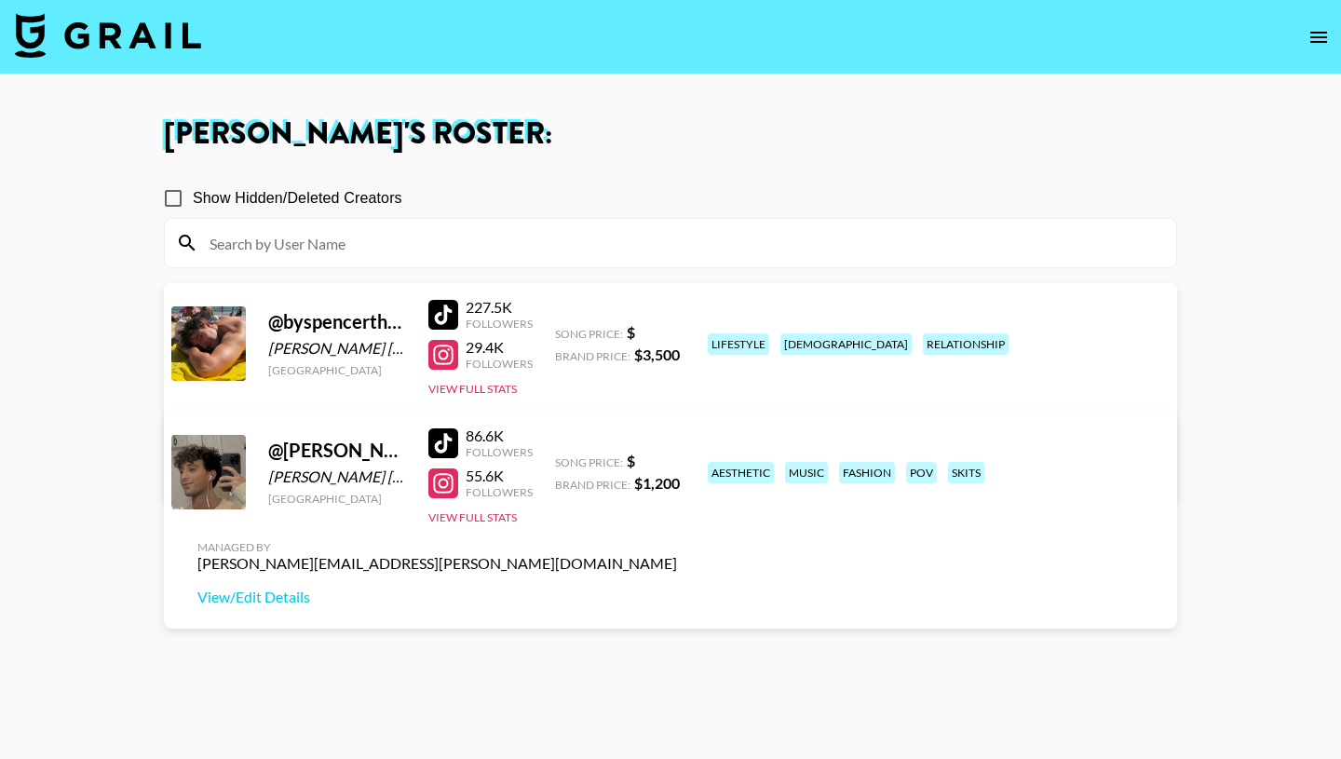
click at [677, 459] on link "View/Edit Details" at bounding box center [436, 468] width 479 height 19
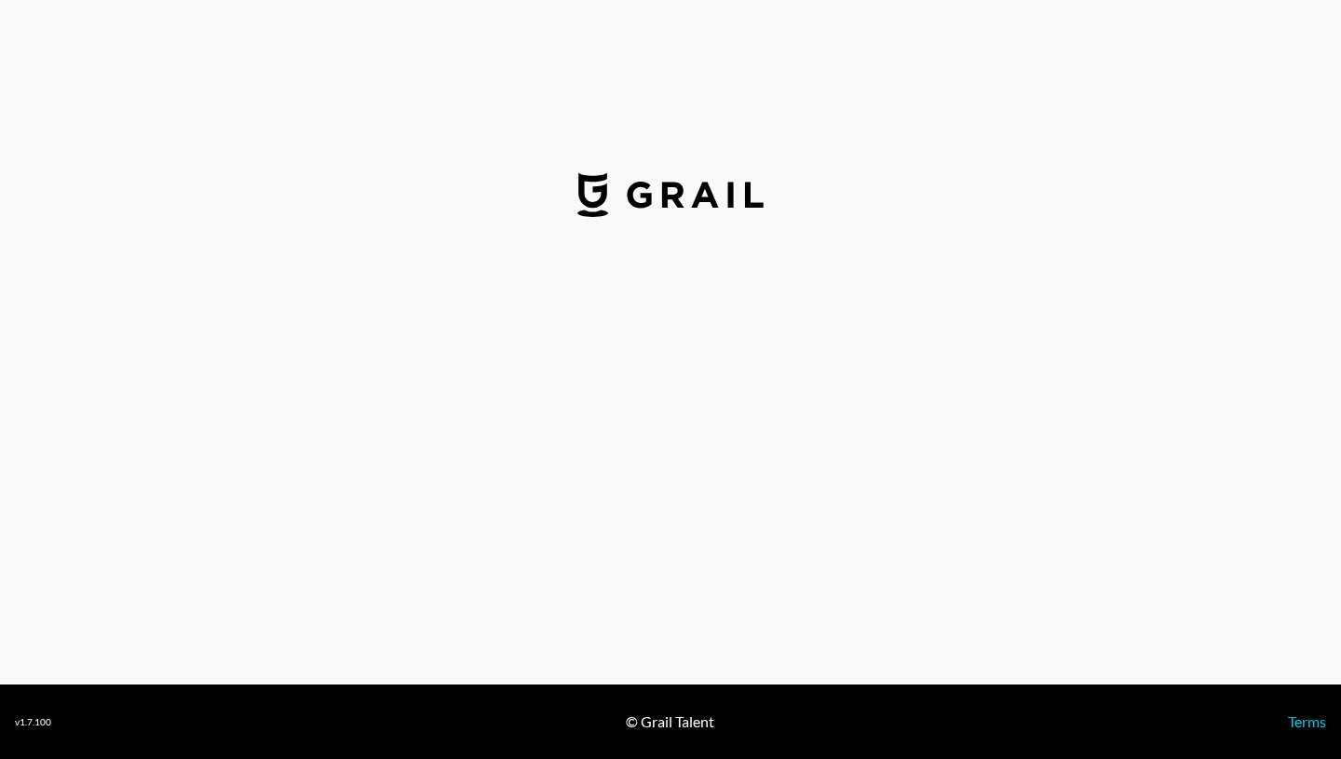
select select "USD"
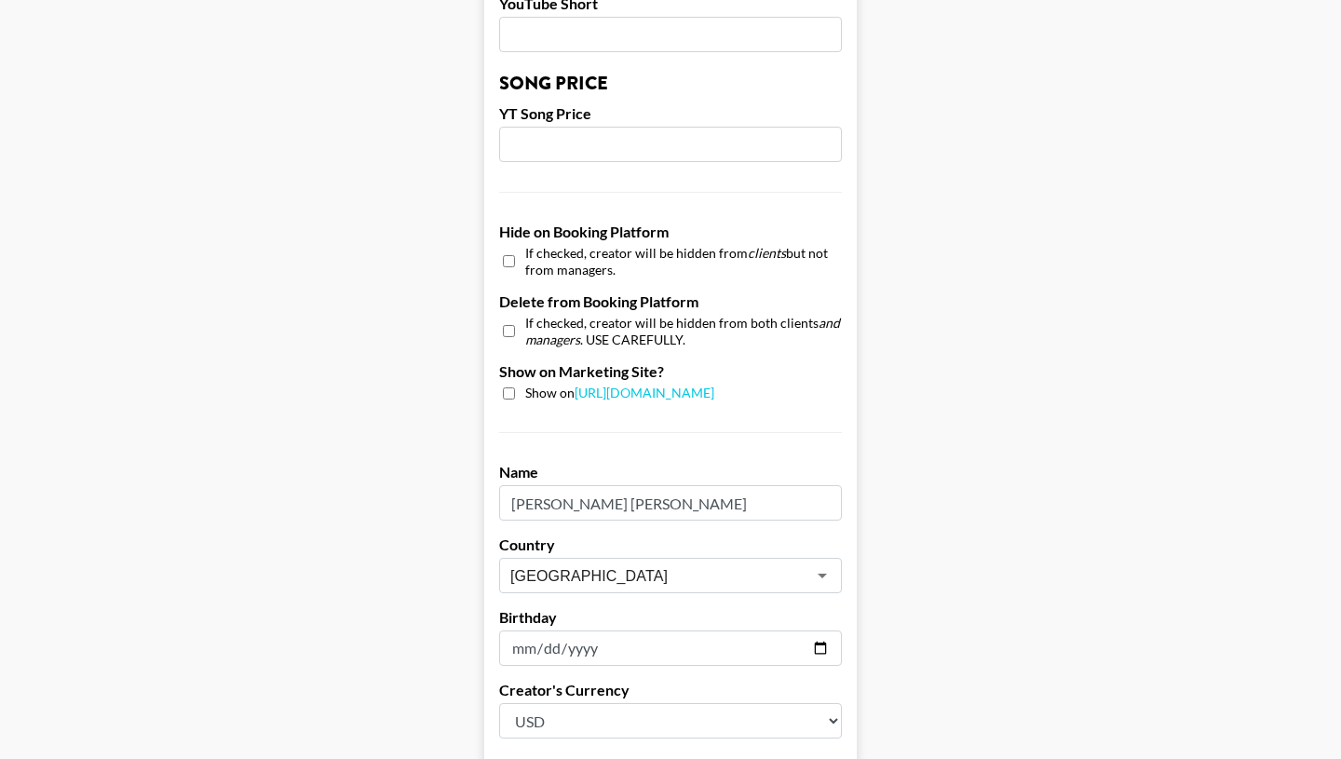
scroll to position [1767, 0]
